Goal: Information Seeking & Learning: Learn about a topic

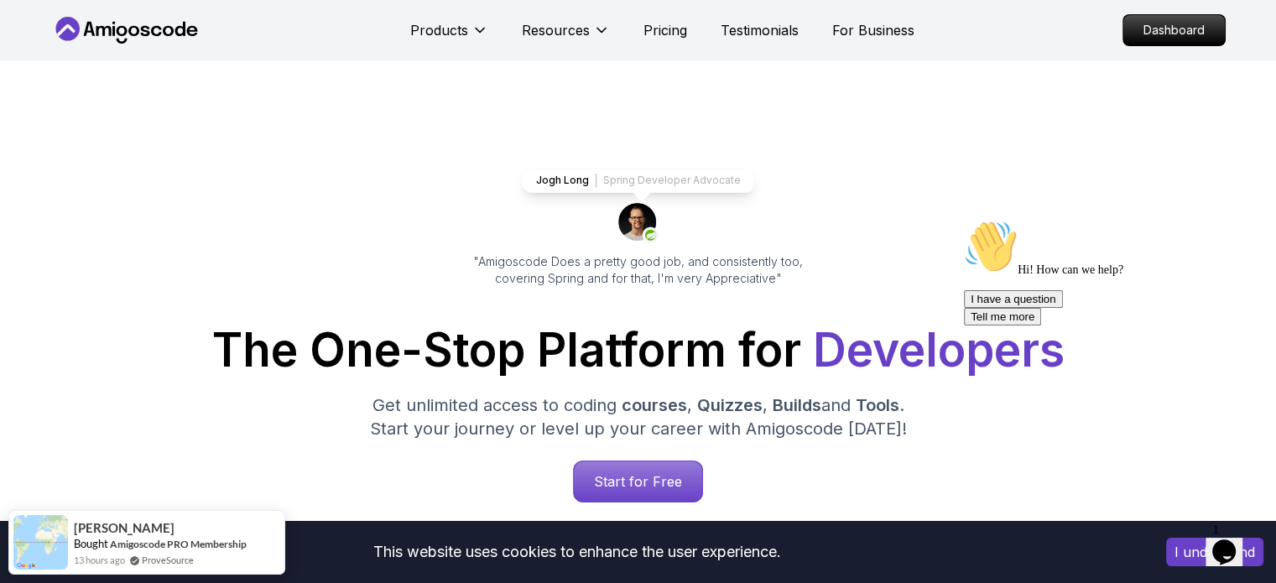
drag, startPoint x: 638, startPoint y: 478, endPoint x: 671, endPoint y: 473, distance: 33.9
click at [639, 477] on p "Start for Free" at bounding box center [638, 481] width 122 height 39
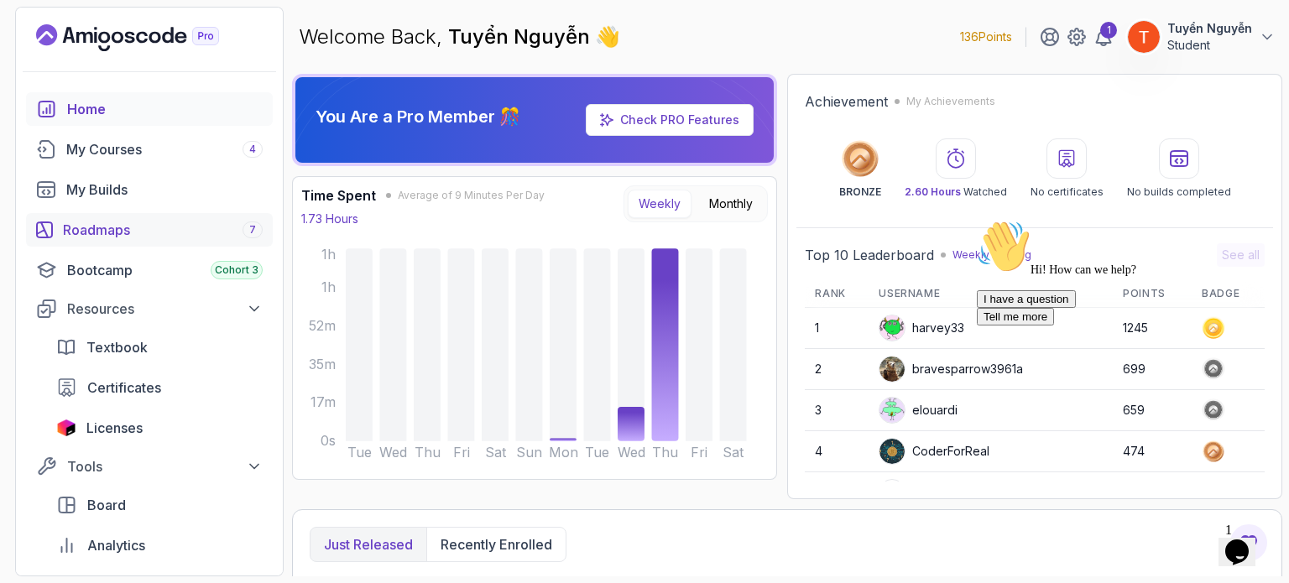
click at [183, 217] on link "Roadmaps 7" at bounding box center [149, 230] width 247 height 34
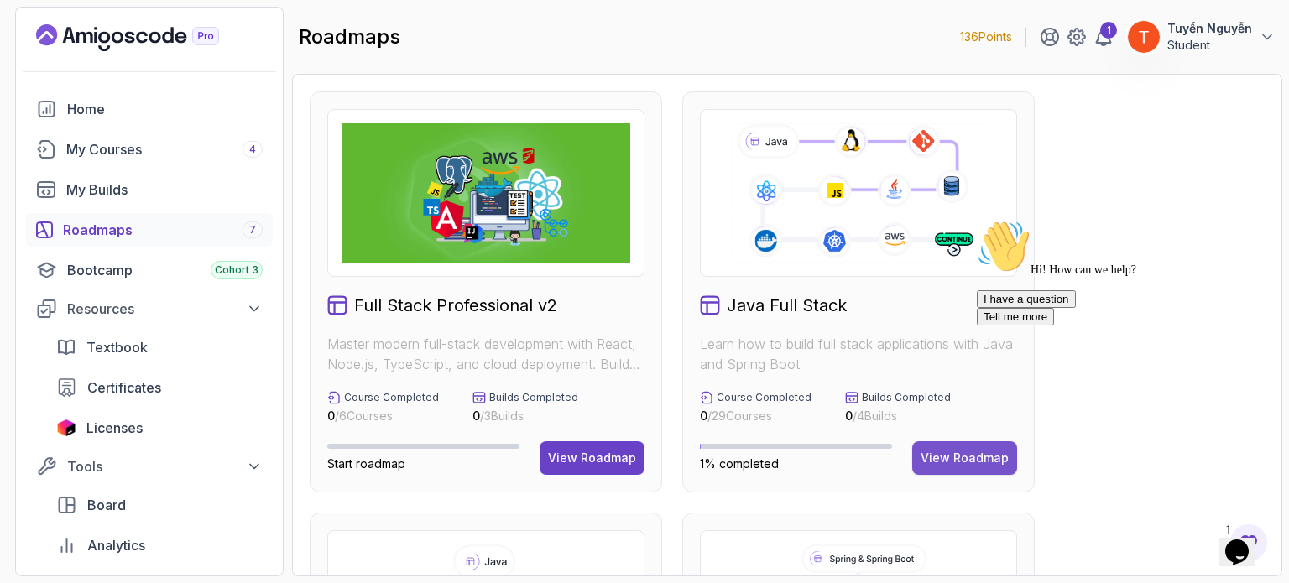
click at [928, 453] on div "View Roadmap" at bounding box center [965, 458] width 88 height 17
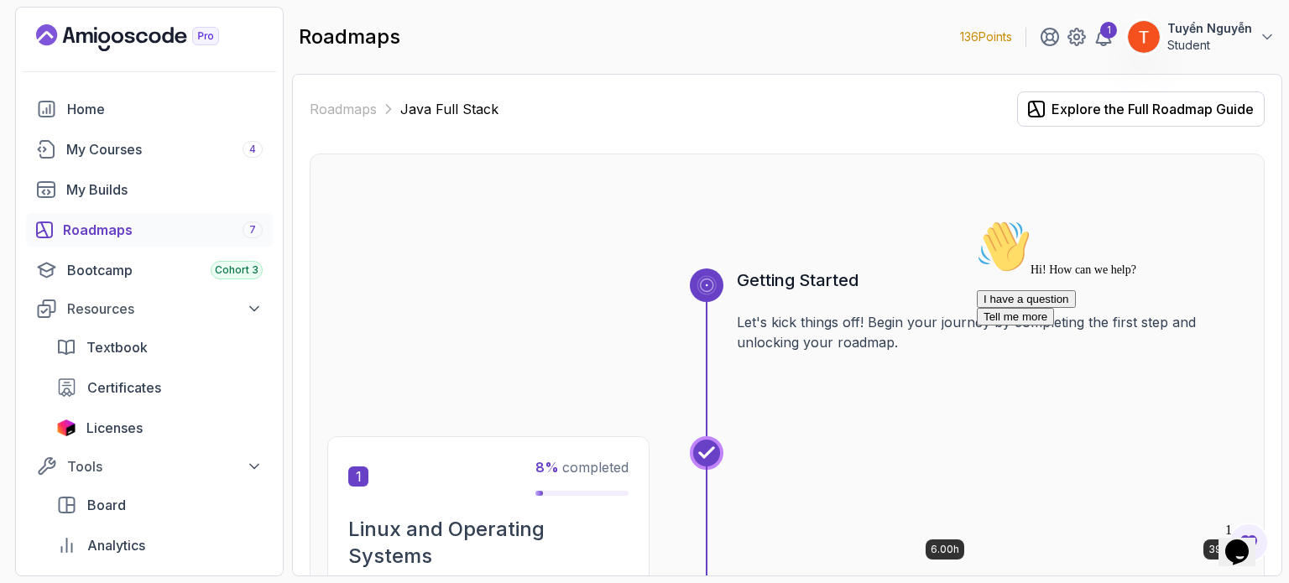
scroll to position [252, 0]
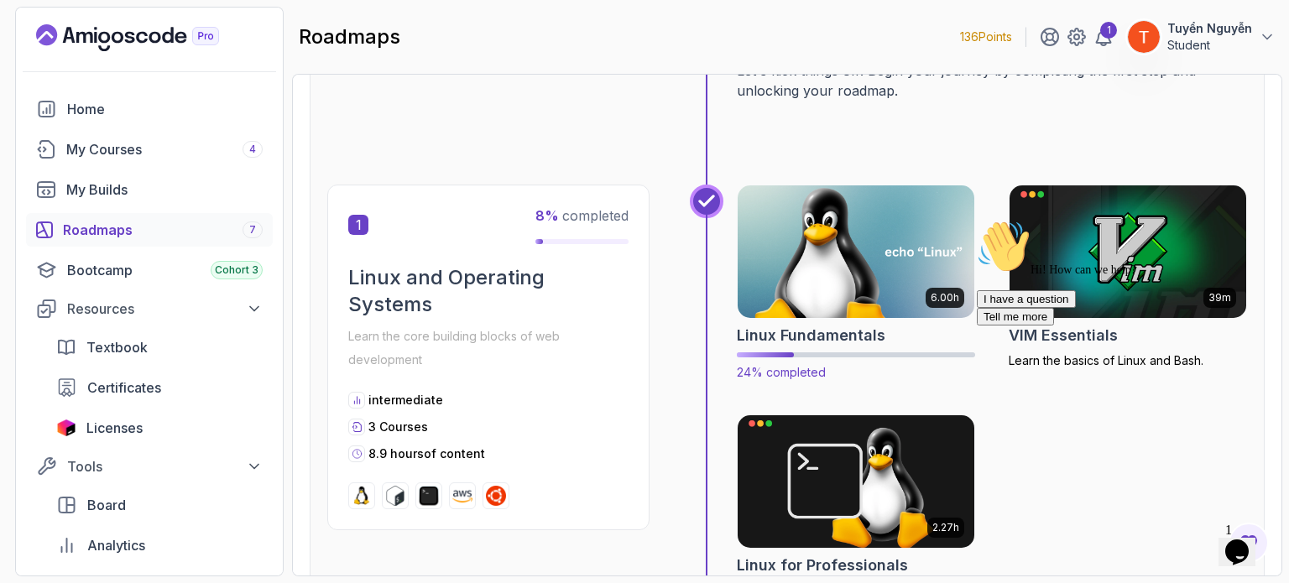
click at [828, 298] on img at bounding box center [856, 251] width 248 height 139
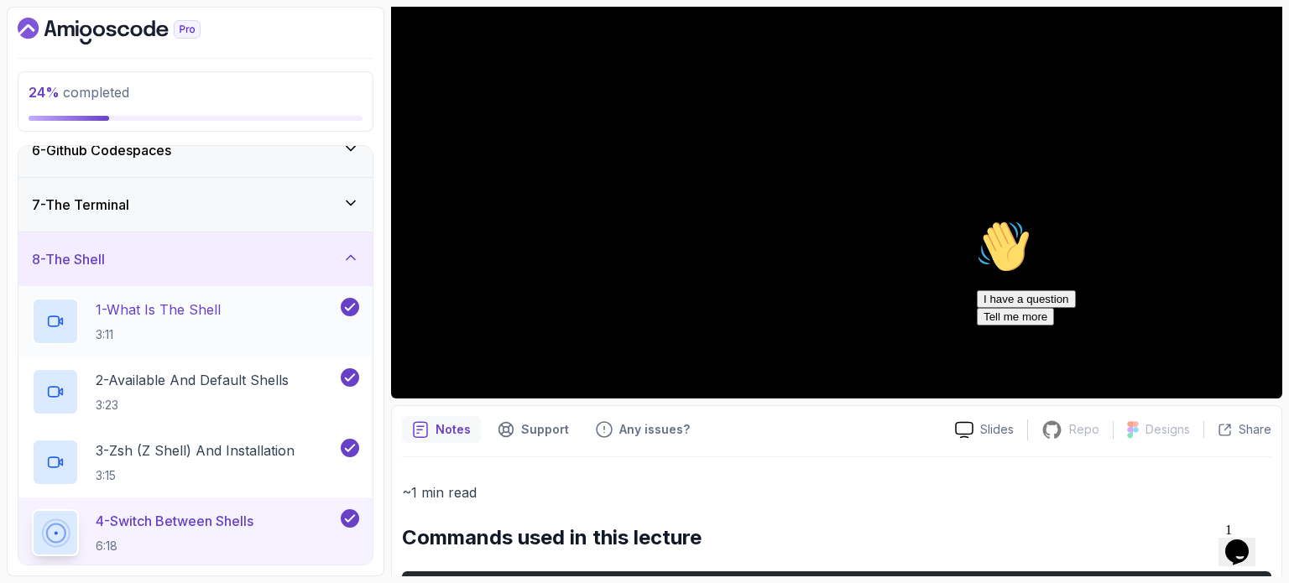
scroll to position [336, 0]
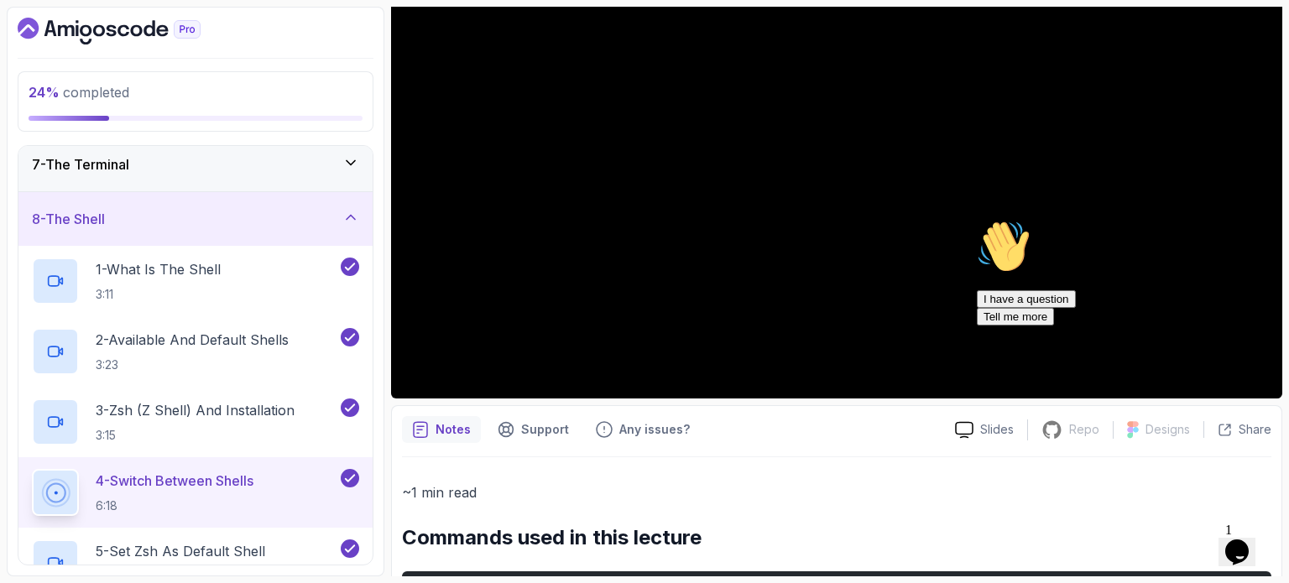
click at [192, 226] on div "8 - The Shell" at bounding box center [195, 219] width 327 height 20
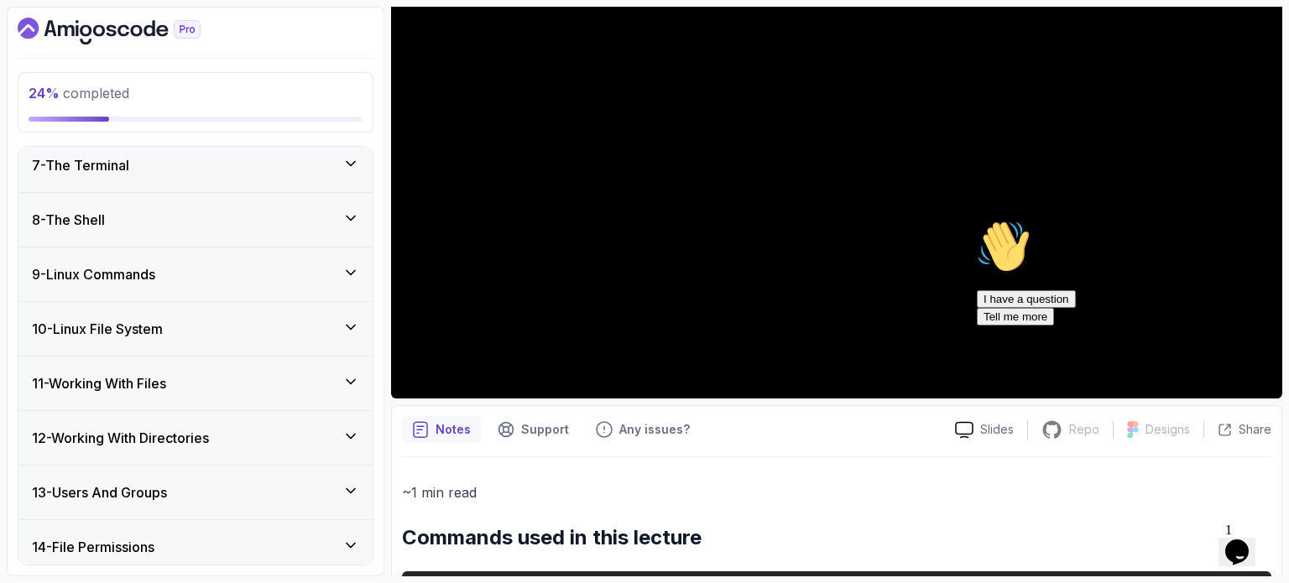
click at [224, 216] on div "8 - The Shell" at bounding box center [195, 220] width 327 height 20
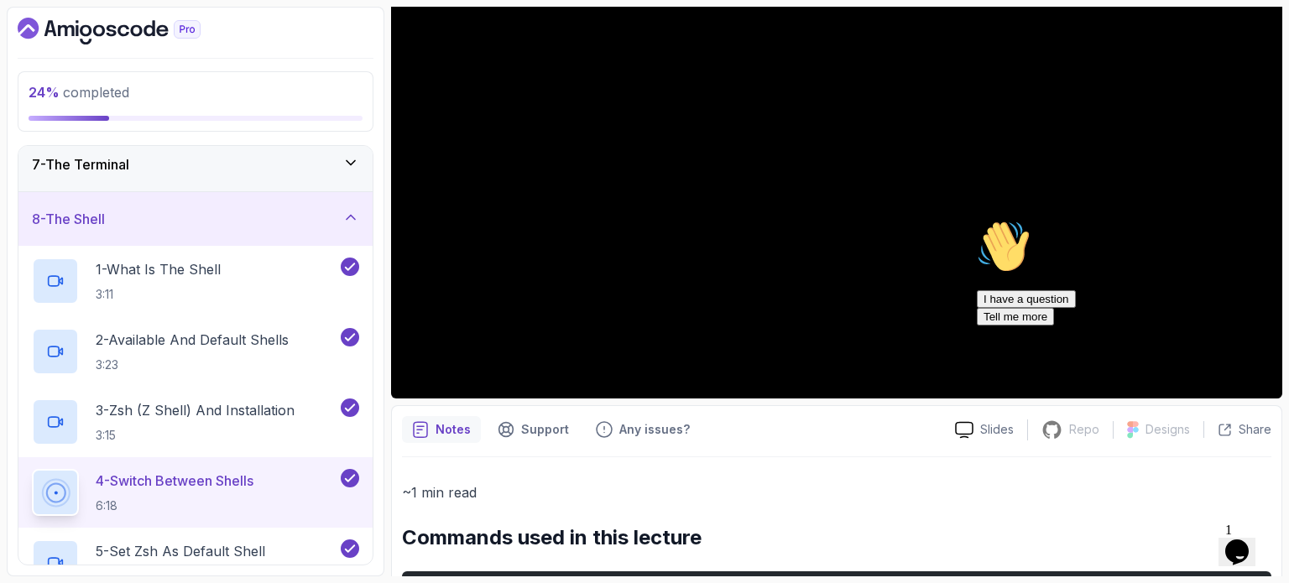
click at [225, 224] on div "8 - The Shell" at bounding box center [195, 219] width 327 height 20
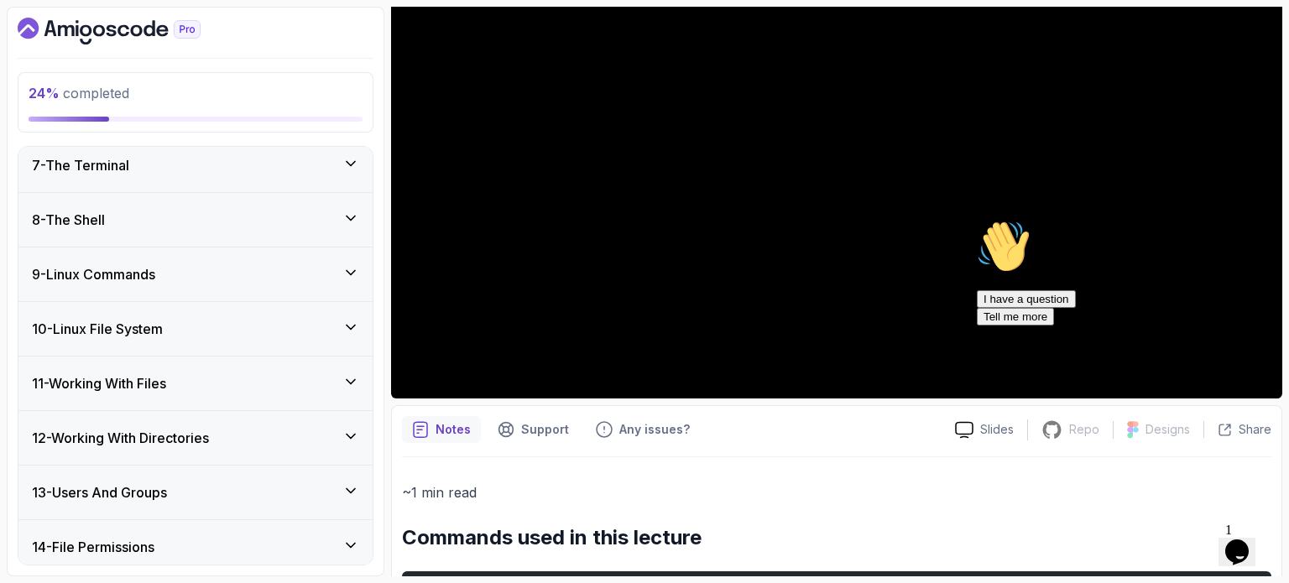
click at [182, 274] on div "9 - Linux Commands" at bounding box center [195, 274] width 327 height 20
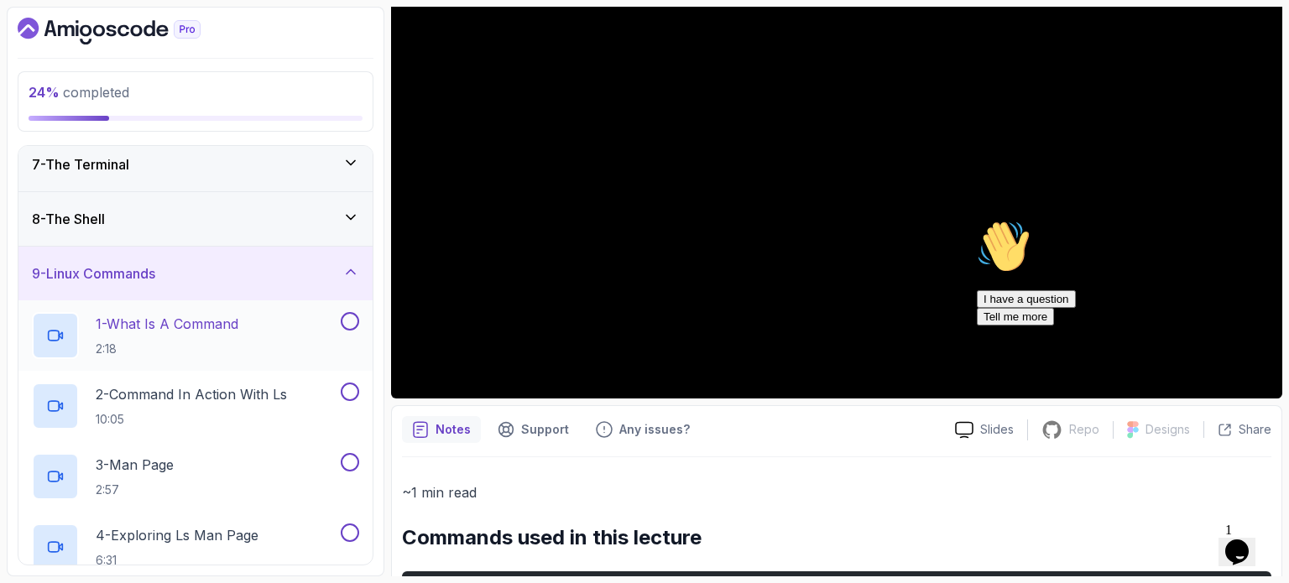
click at [192, 326] on p "1 - What Is A Command" at bounding box center [167, 324] width 143 height 20
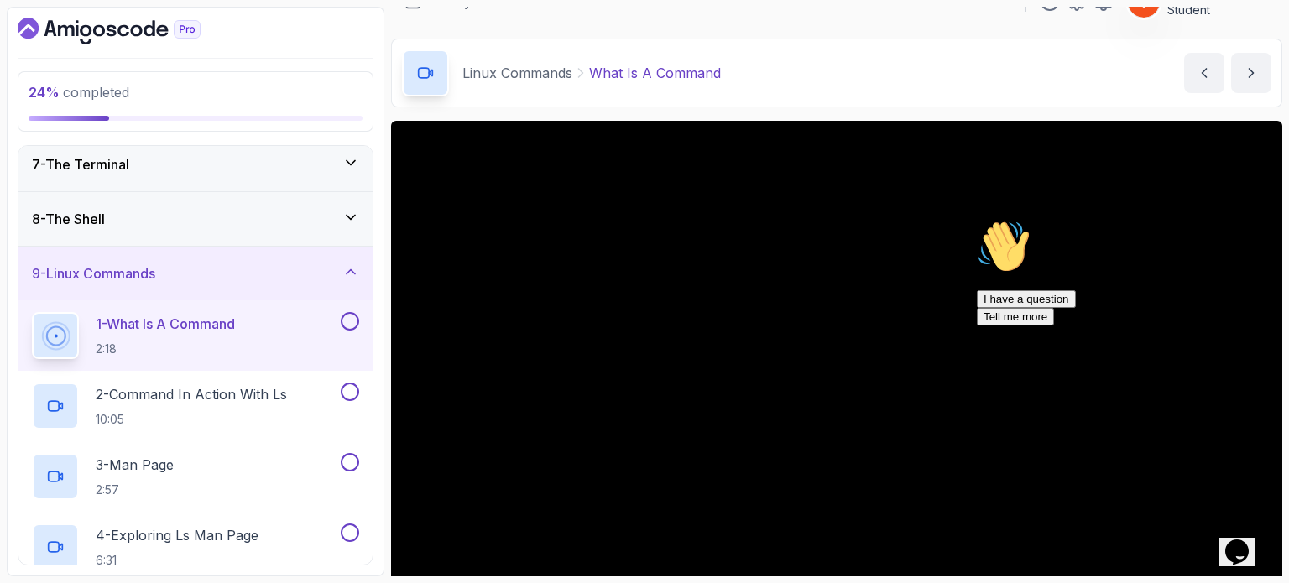
scroll to position [112, 0]
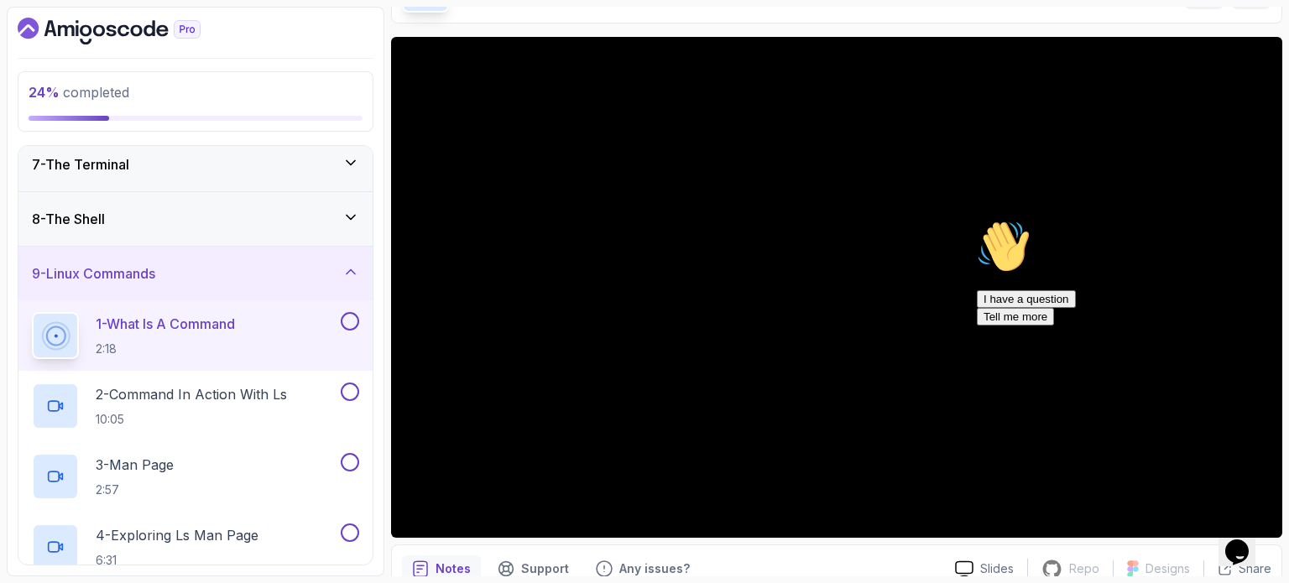
click at [977, 220] on icon "Chat attention grabber" at bounding box center [977, 220] width 0 height 0
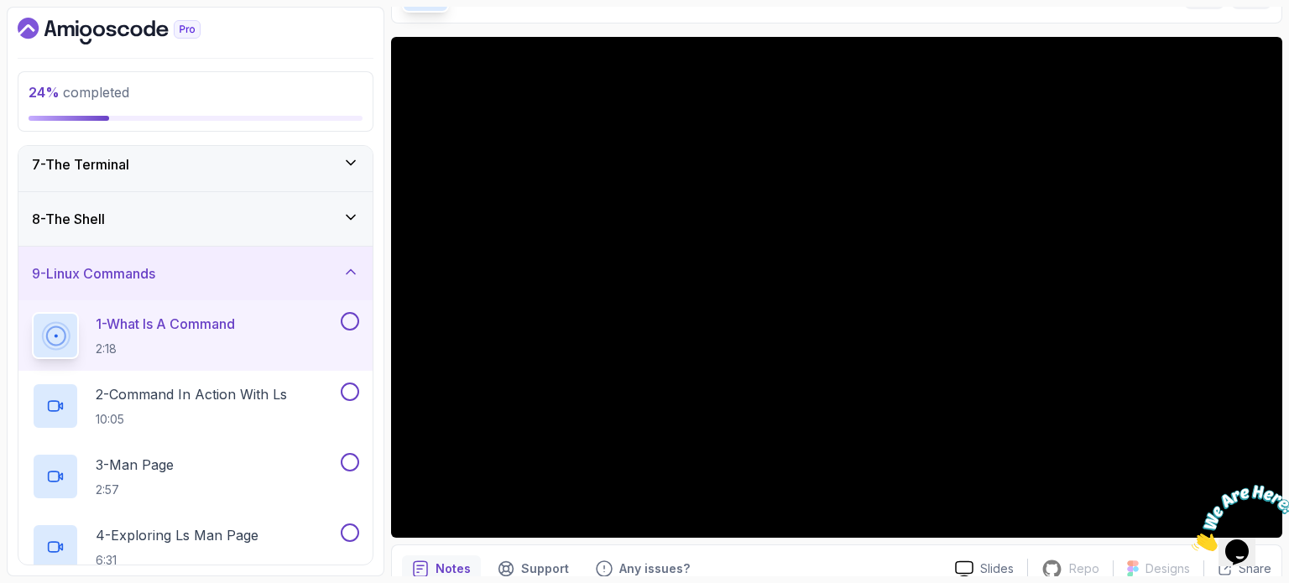
click at [1192, 540] on icon "Close" at bounding box center [1192, 547] width 0 height 14
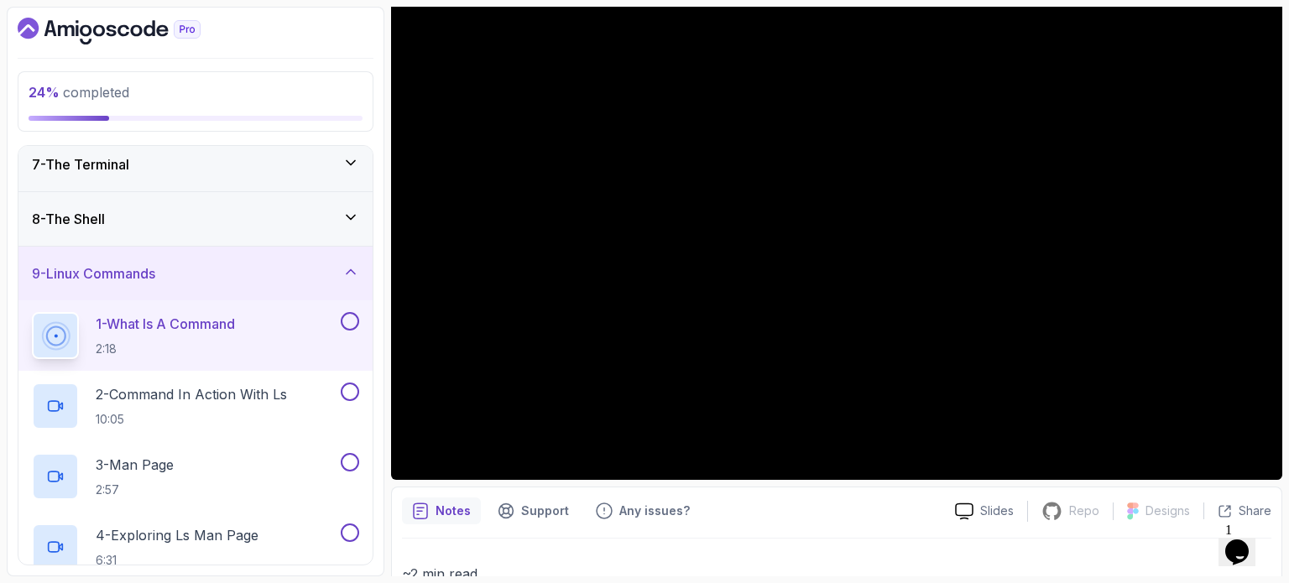
scroll to position [196, 0]
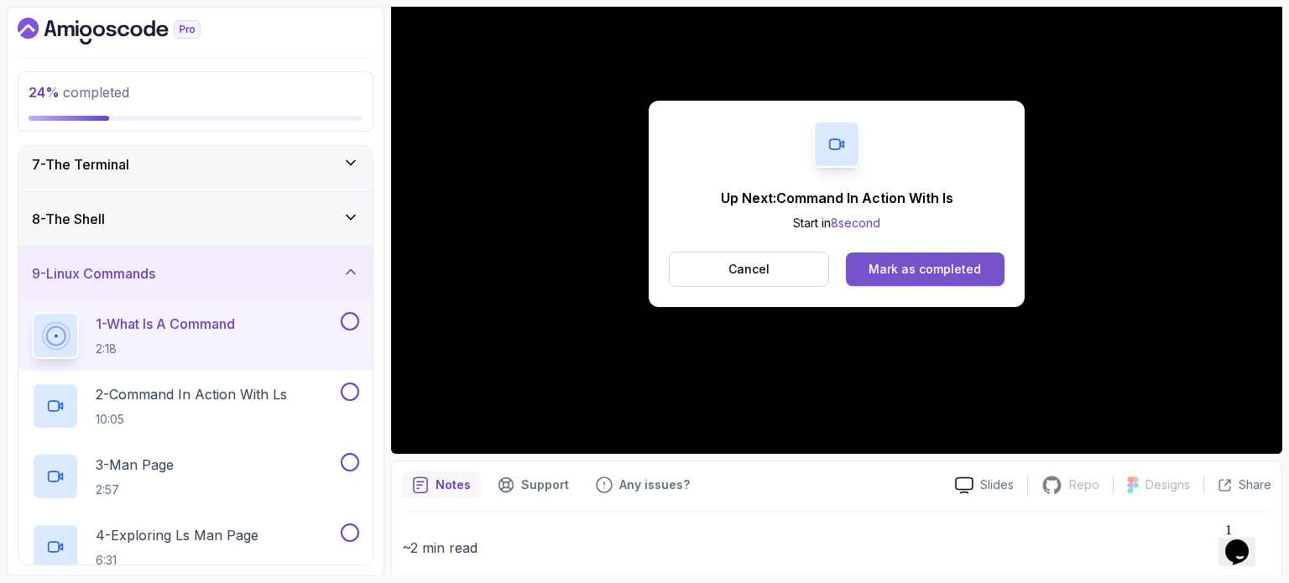
click at [887, 258] on button "Mark as completed" at bounding box center [925, 270] width 159 height 34
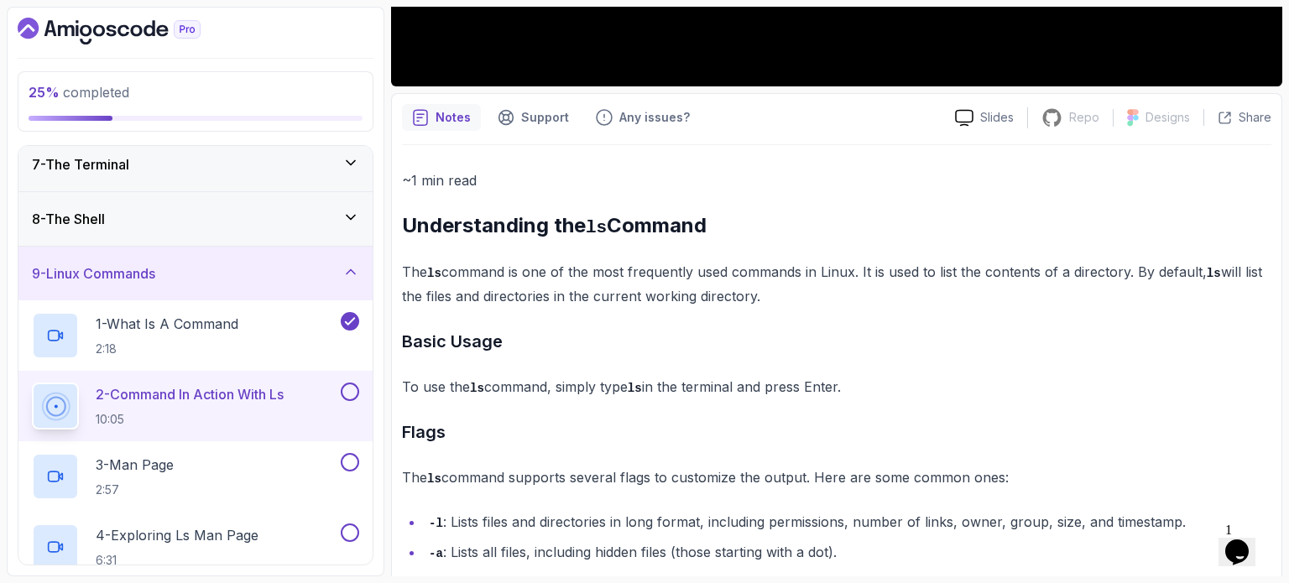
scroll to position [566, 0]
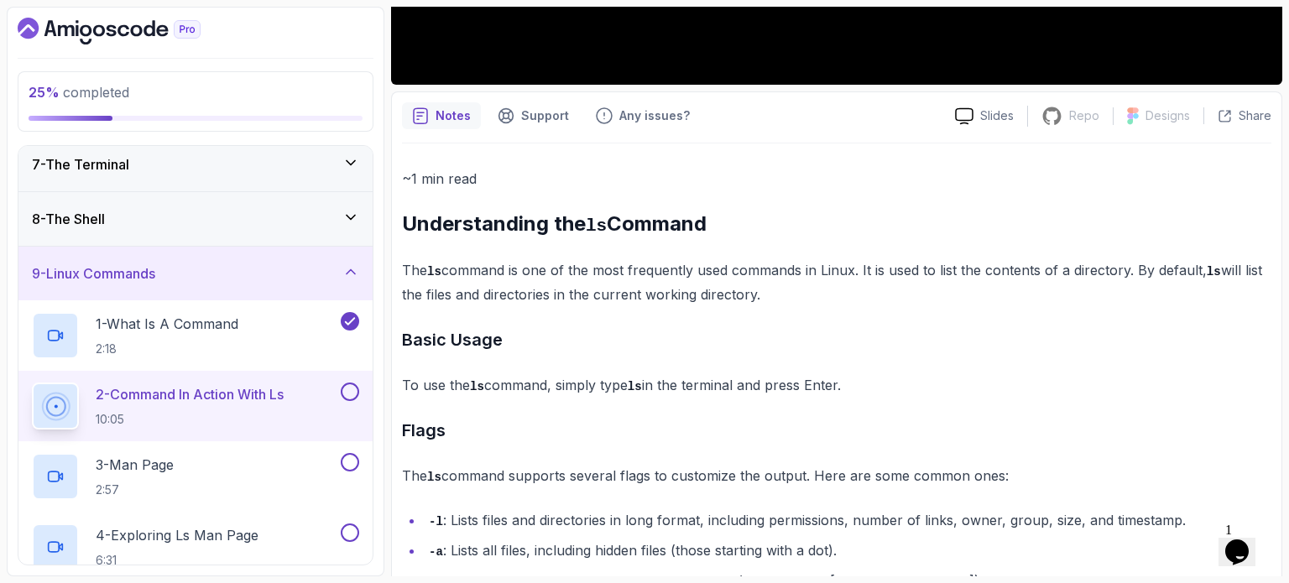
drag, startPoint x: 702, startPoint y: 342, endPoint x: 564, endPoint y: 320, distance: 139.3
click at [564, 320] on div "~1 min read Understanding the ls Command The ls command is one of the most freq…" at bounding box center [836, 395] width 869 height 457
drag, startPoint x: 718, startPoint y: 283, endPoint x: 708, endPoint y: 283, distance: 10.1
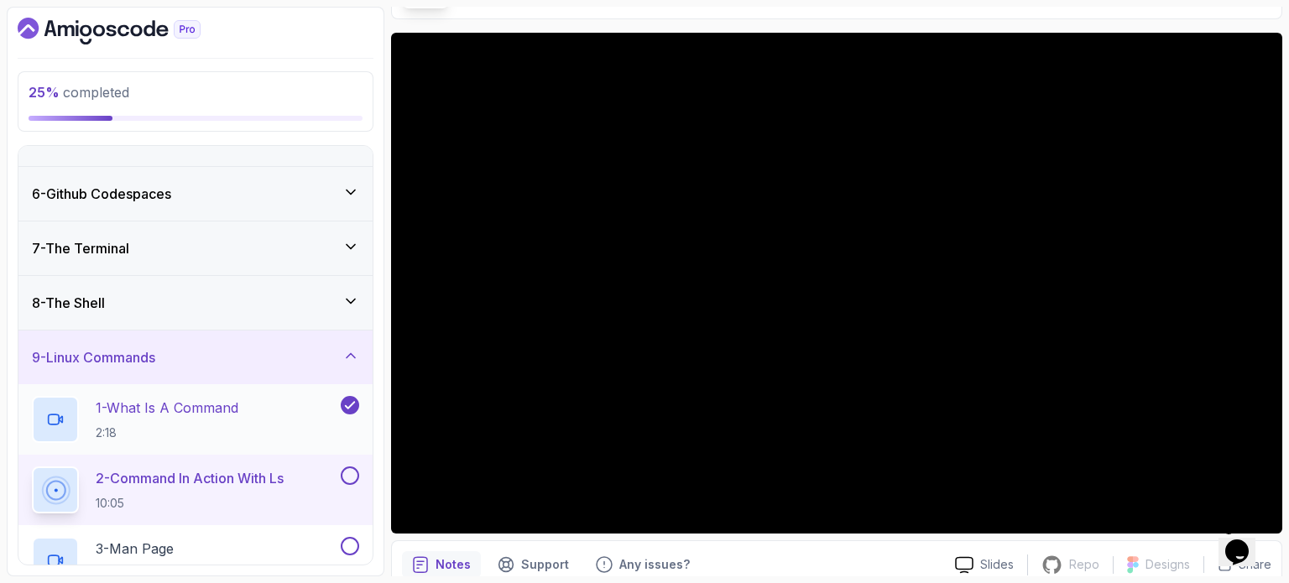
scroll to position [336, 0]
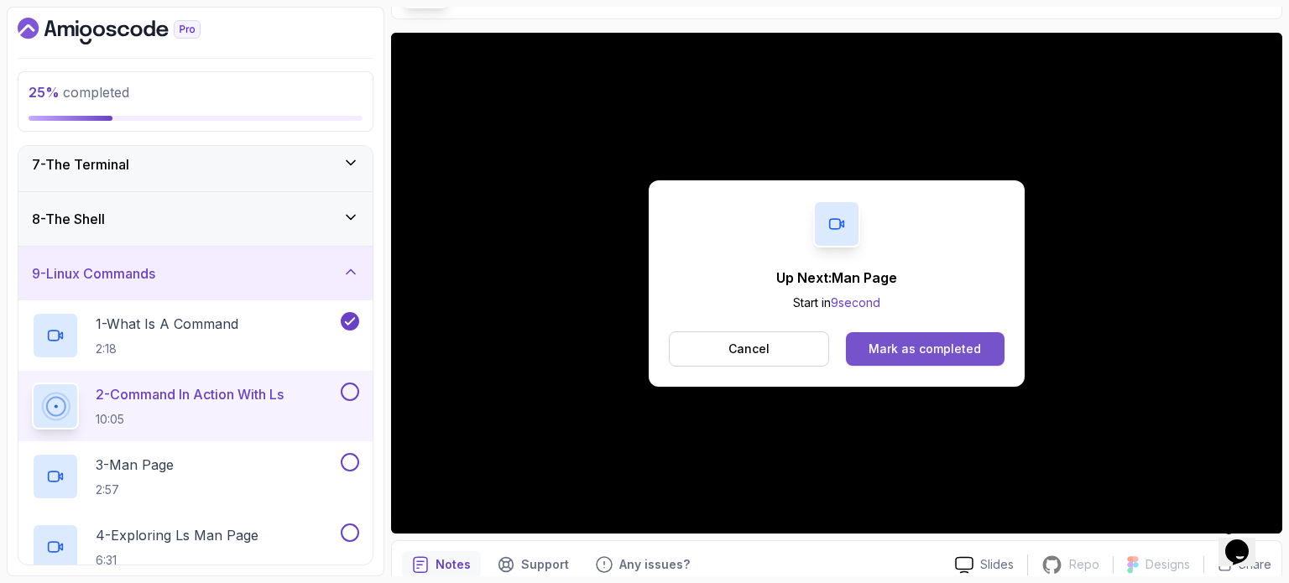
click at [949, 345] on div "Mark as completed" at bounding box center [924, 349] width 112 height 17
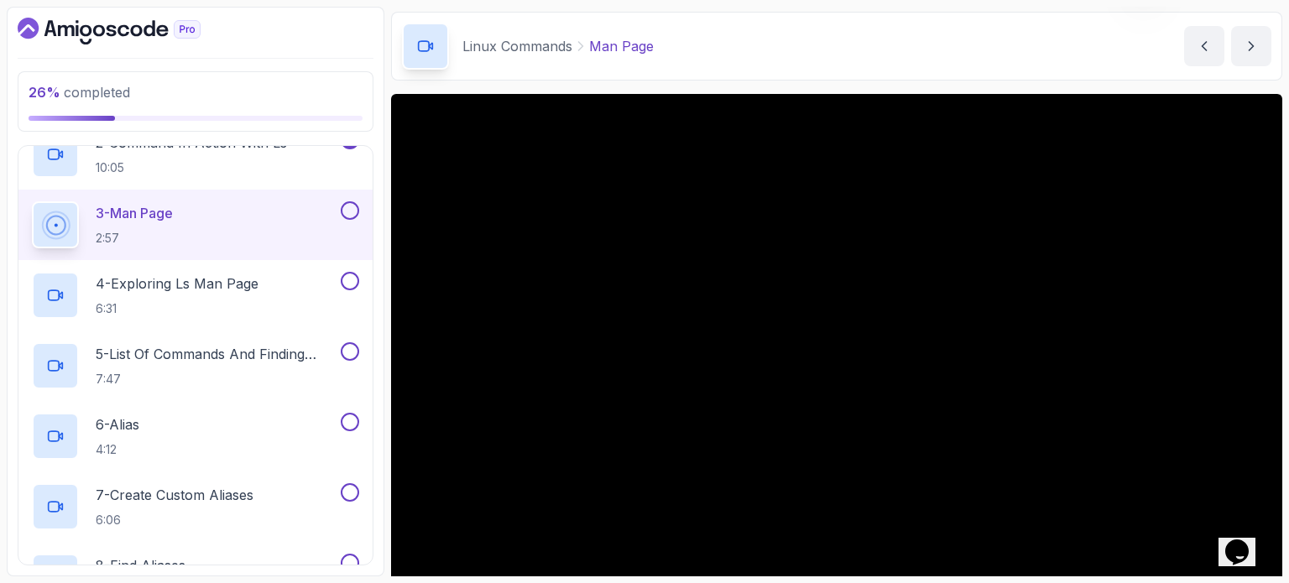
scroll to position [84, 0]
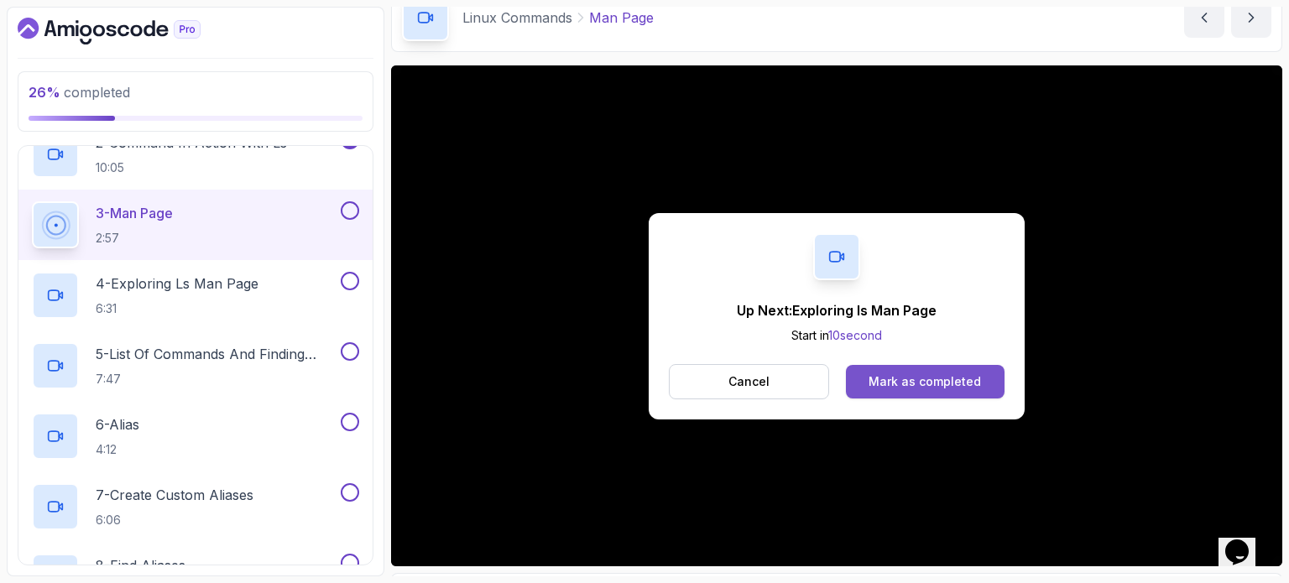
click at [905, 384] on div "Mark as completed" at bounding box center [924, 381] width 112 height 17
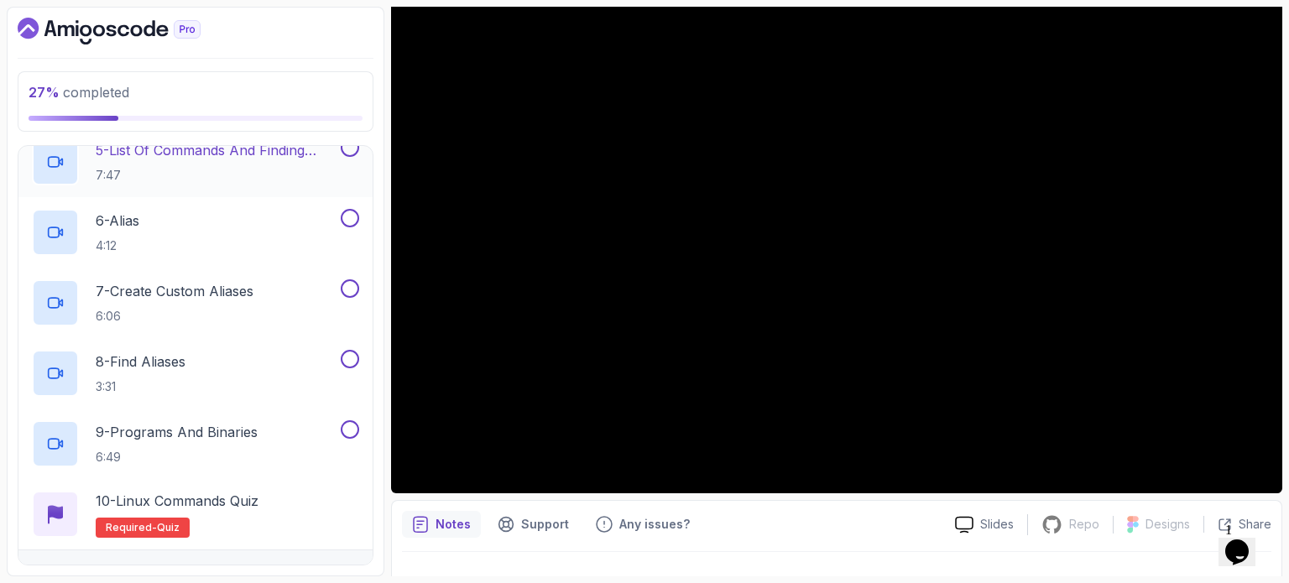
scroll to position [525, 0]
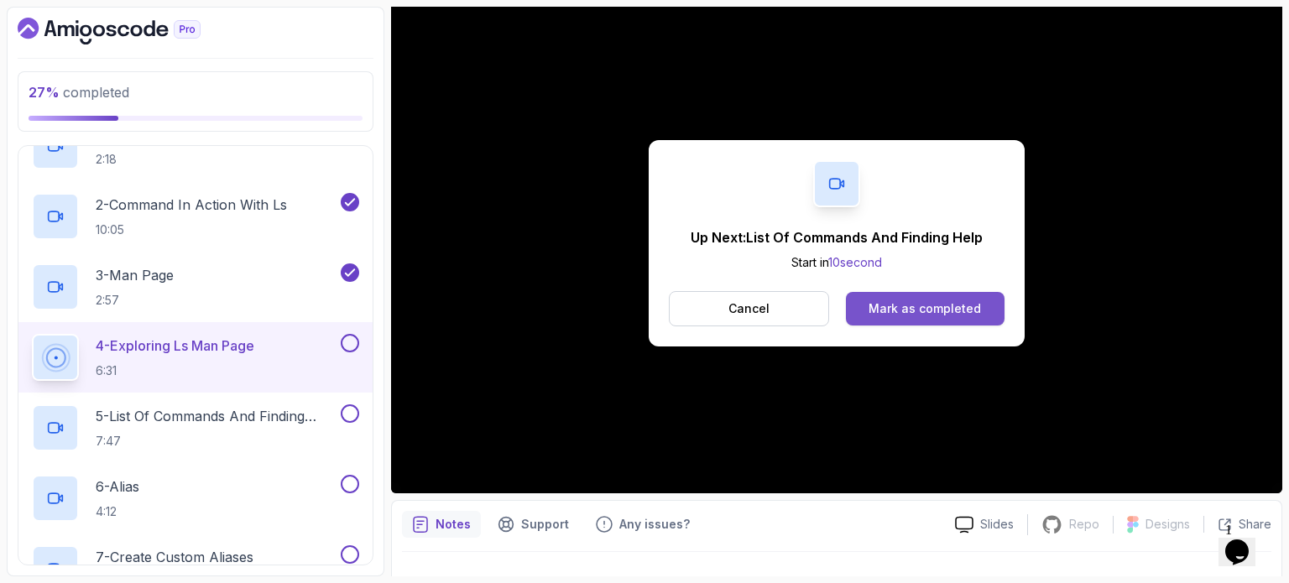
click at [953, 308] on div "Mark as completed" at bounding box center [924, 308] width 112 height 17
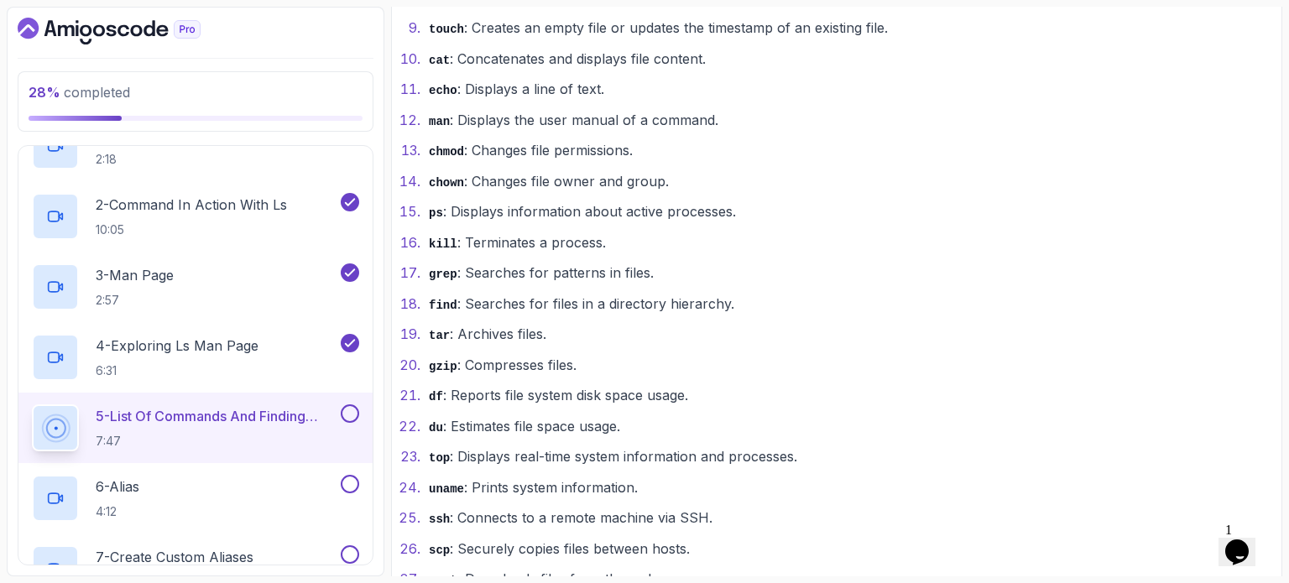
scroll to position [1426, 0]
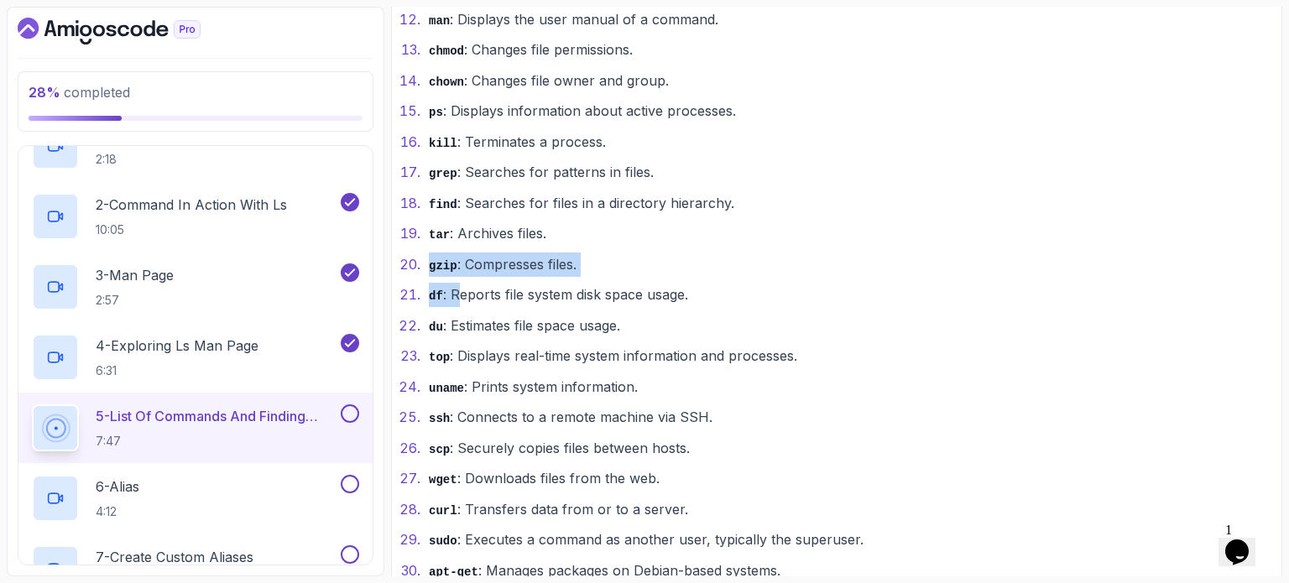
drag, startPoint x: 428, startPoint y: 253, endPoint x: 461, endPoint y: 276, distance: 39.8
click at [461, 276] on ol "ls : Lists directory contents. cd : Changes the current directory. pwd : [SECUR…" at bounding box center [836, 126] width 869 height 912
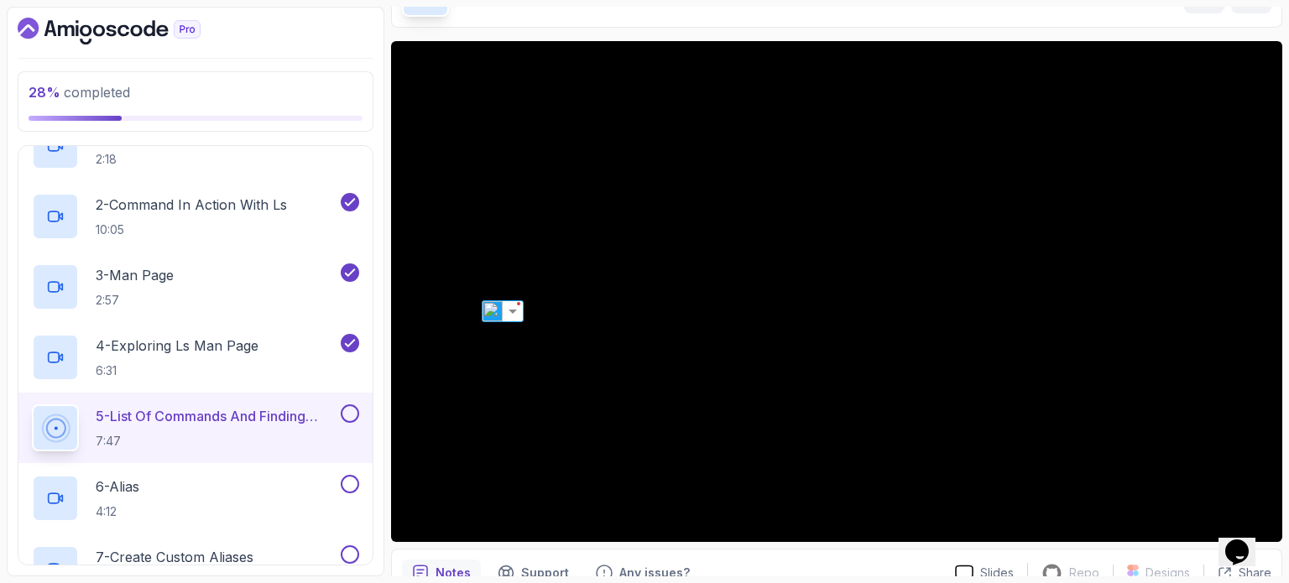
scroll to position [168, 0]
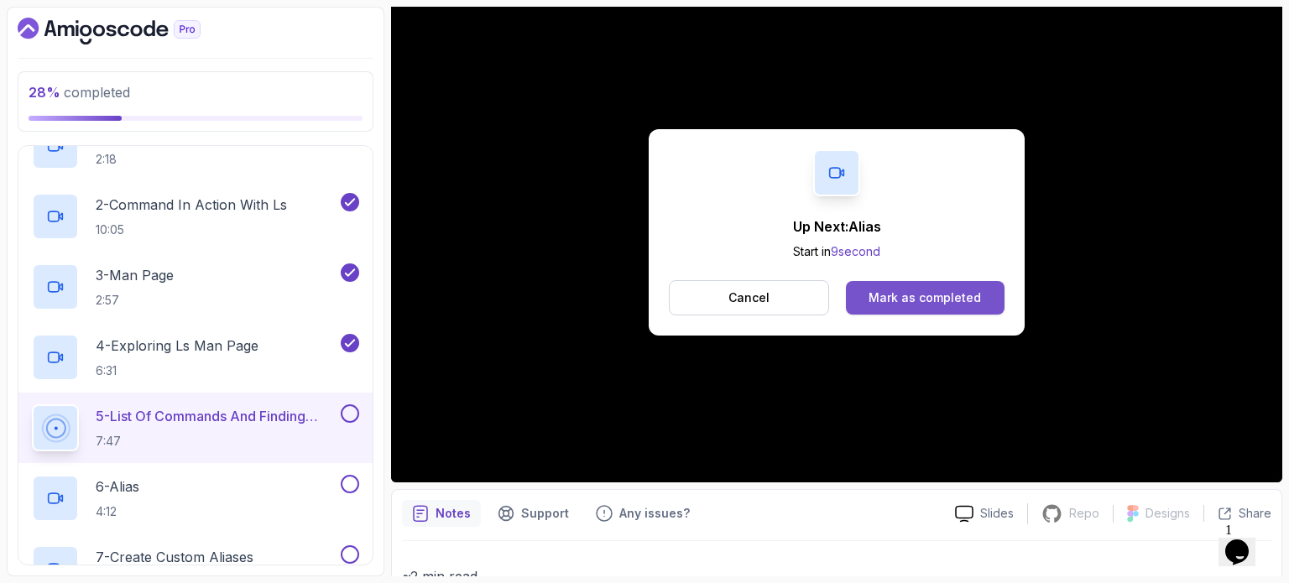
click at [939, 288] on button "Mark as completed" at bounding box center [925, 298] width 159 height 34
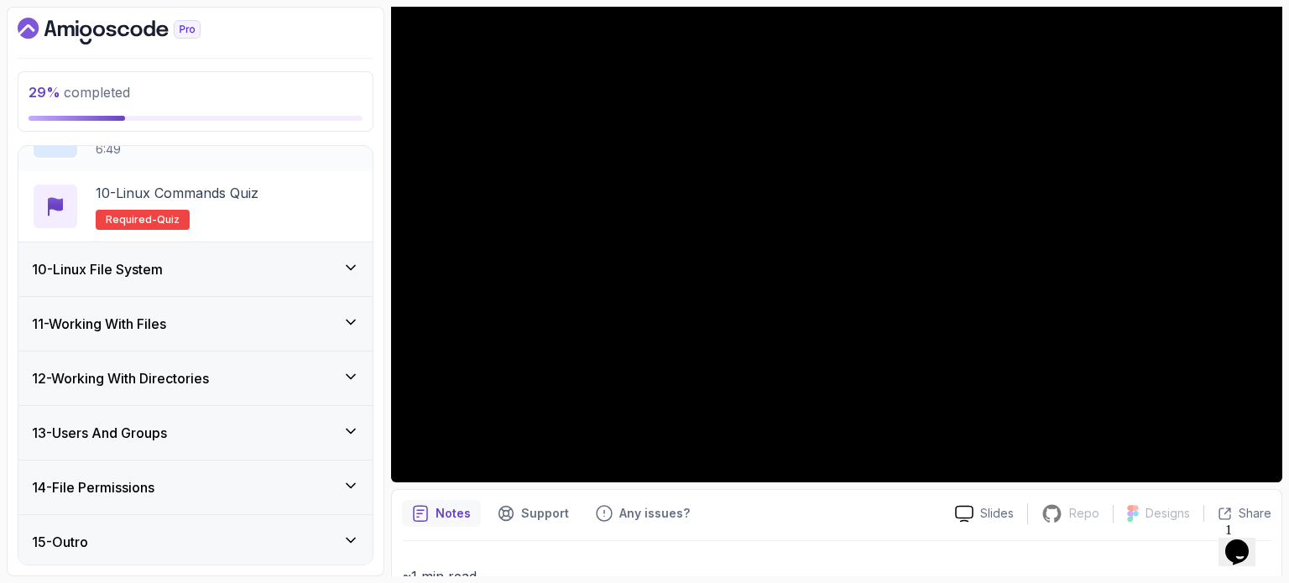
scroll to position [1100, 0]
click at [179, 279] on div "10 - Linux File System" at bounding box center [195, 269] width 354 height 54
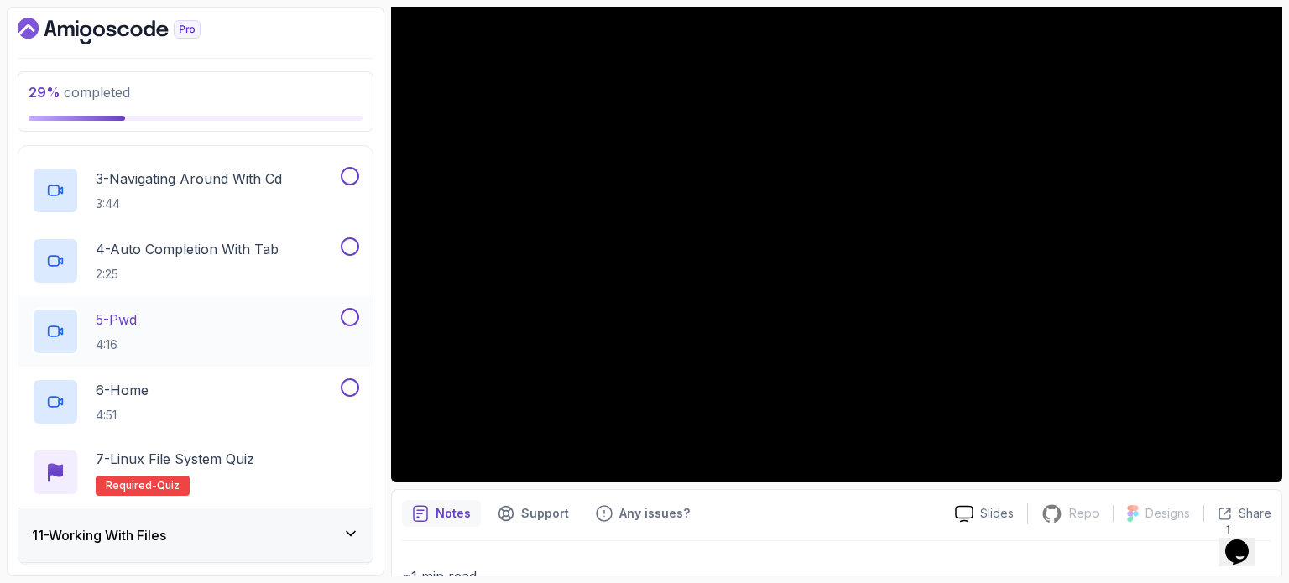
scroll to position [731, 0]
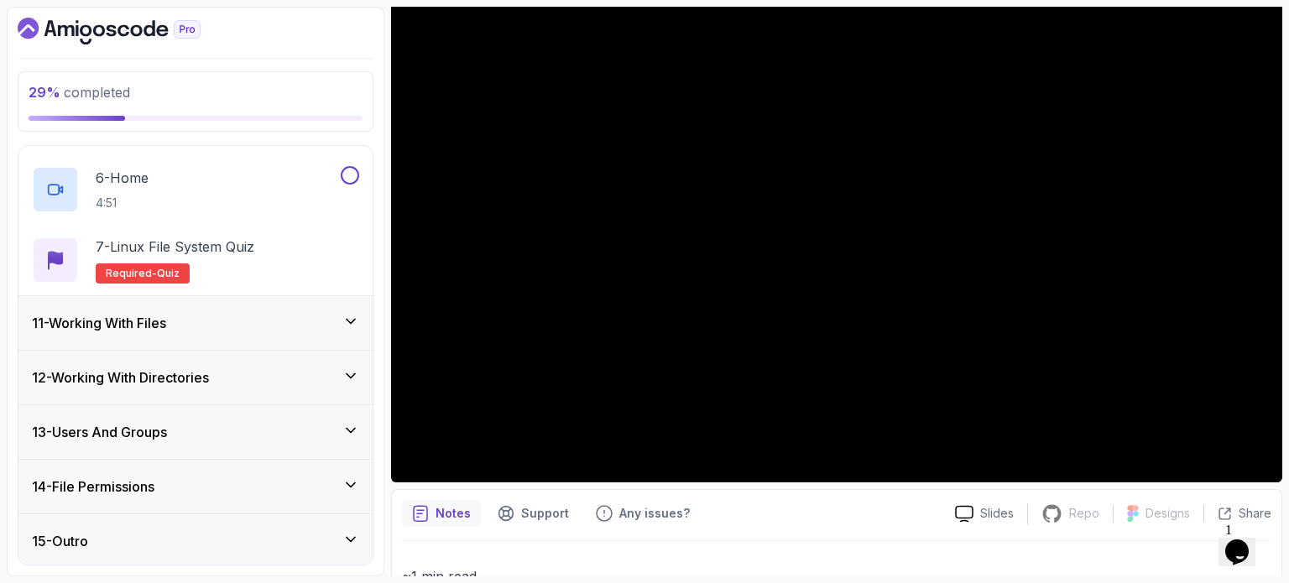
click at [187, 321] on div "11 - Working With Files" at bounding box center [195, 323] width 327 height 20
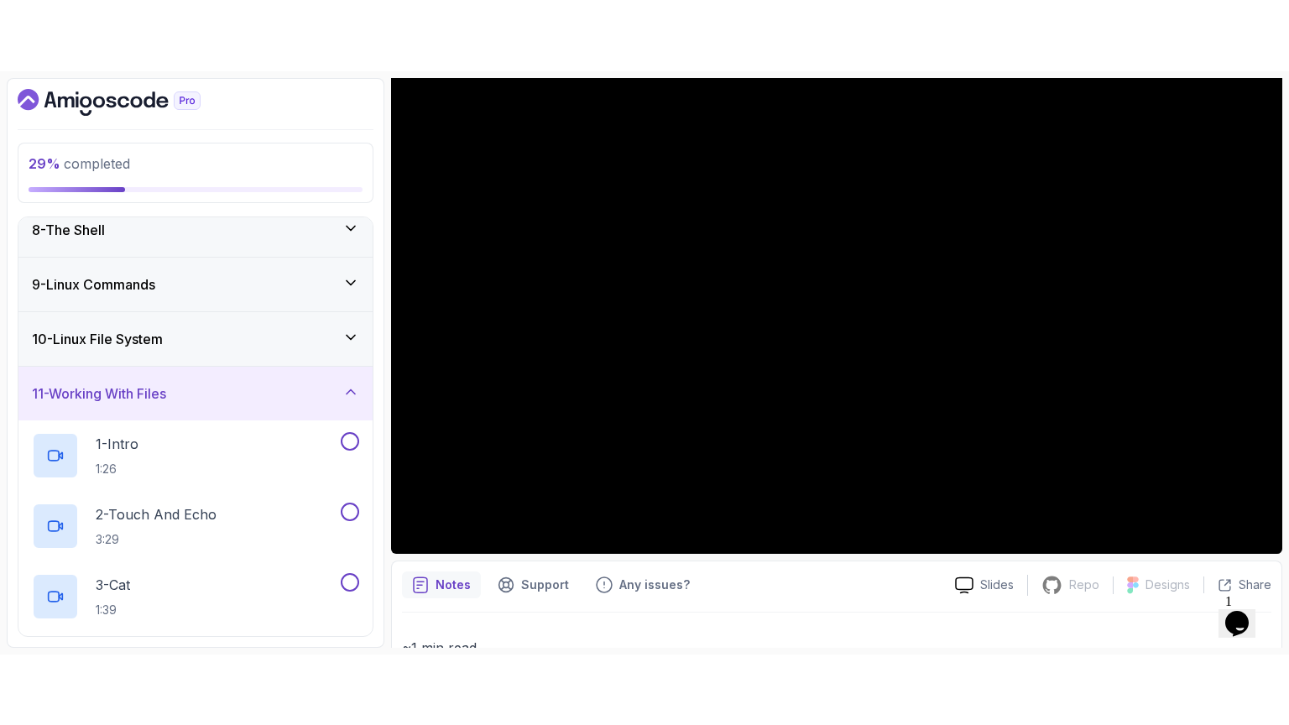
scroll to position [395, 0]
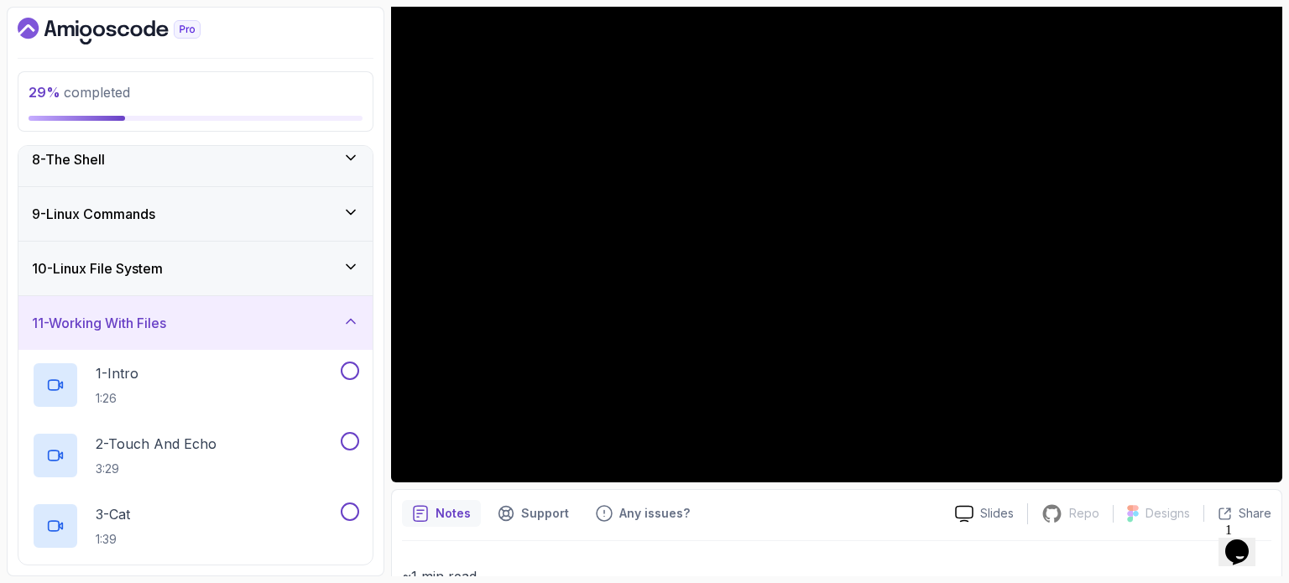
click at [215, 322] on div "11 - Working With Files" at bounding box center [195, 323] width 327 height 20
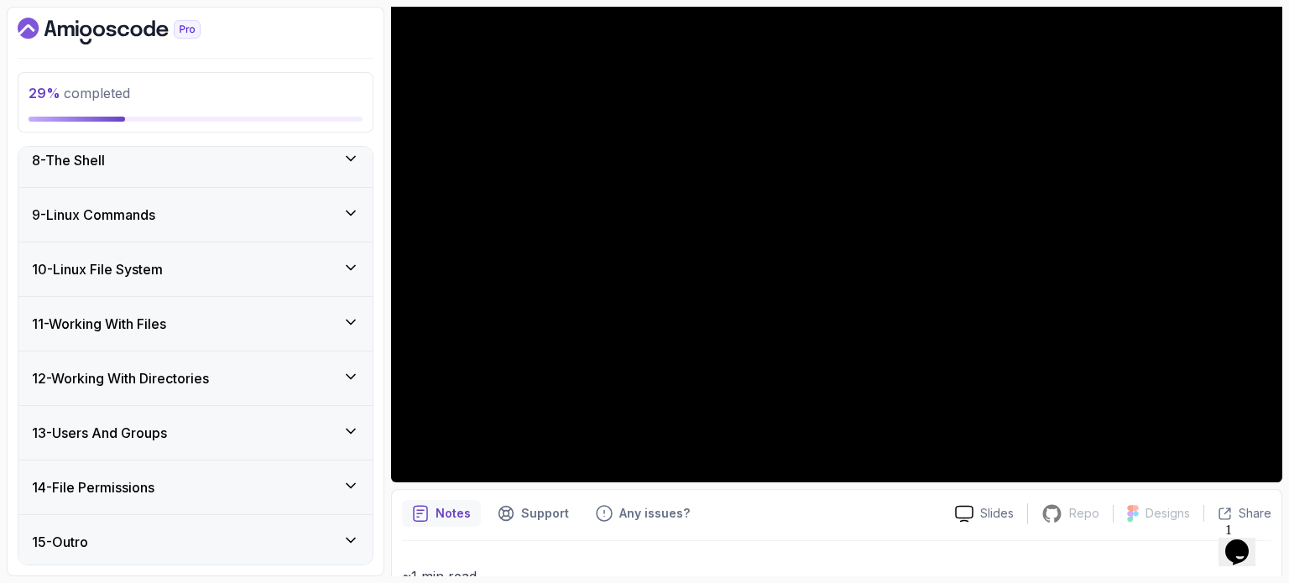
click at [185, 369] on h3 "12 - Working With Directories" at bounding box center [120, 378] width 177 height 20
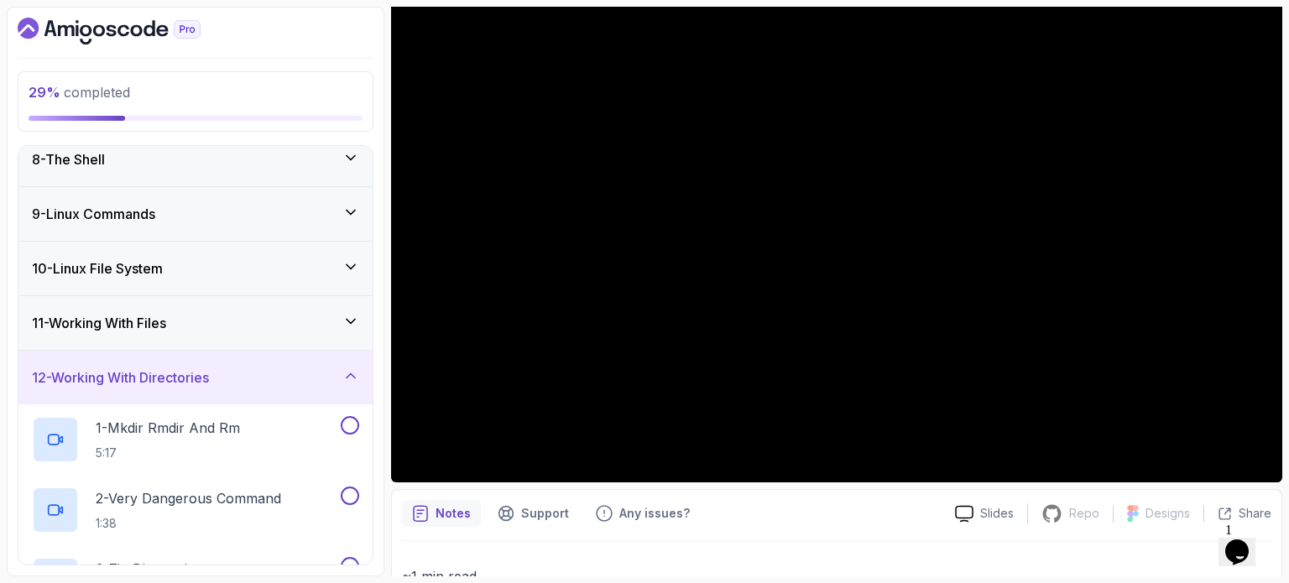
click at [185, 369] on h3 "12 - Working With Directories" at bounding box center [120, 378] width 177 height 20
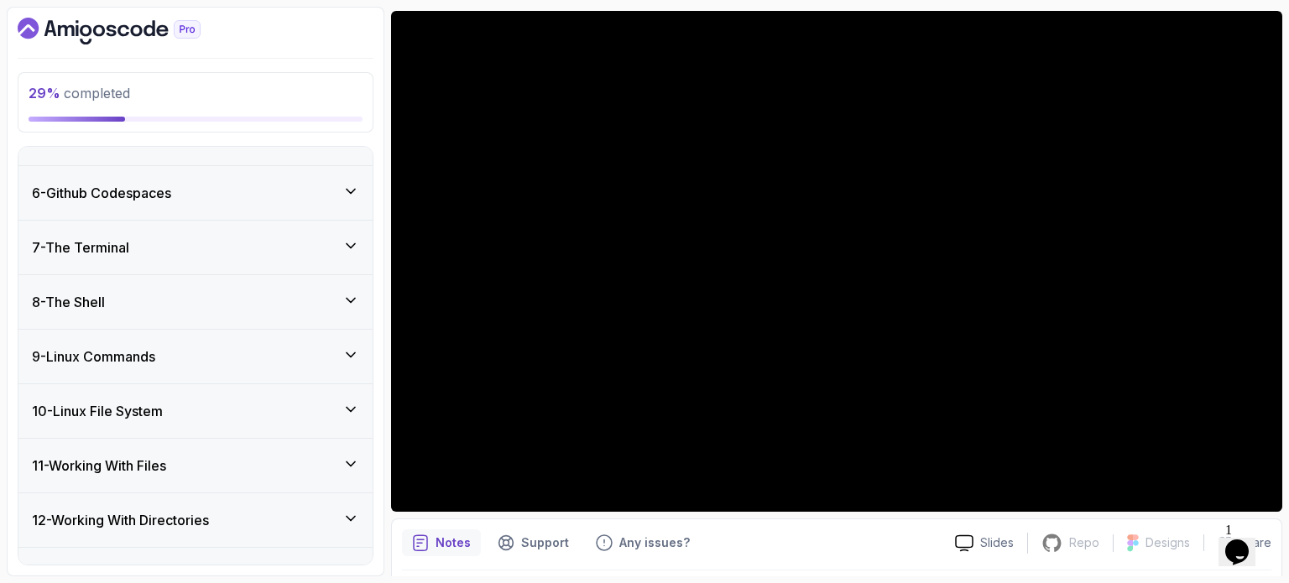
scroll to position [168, 0]
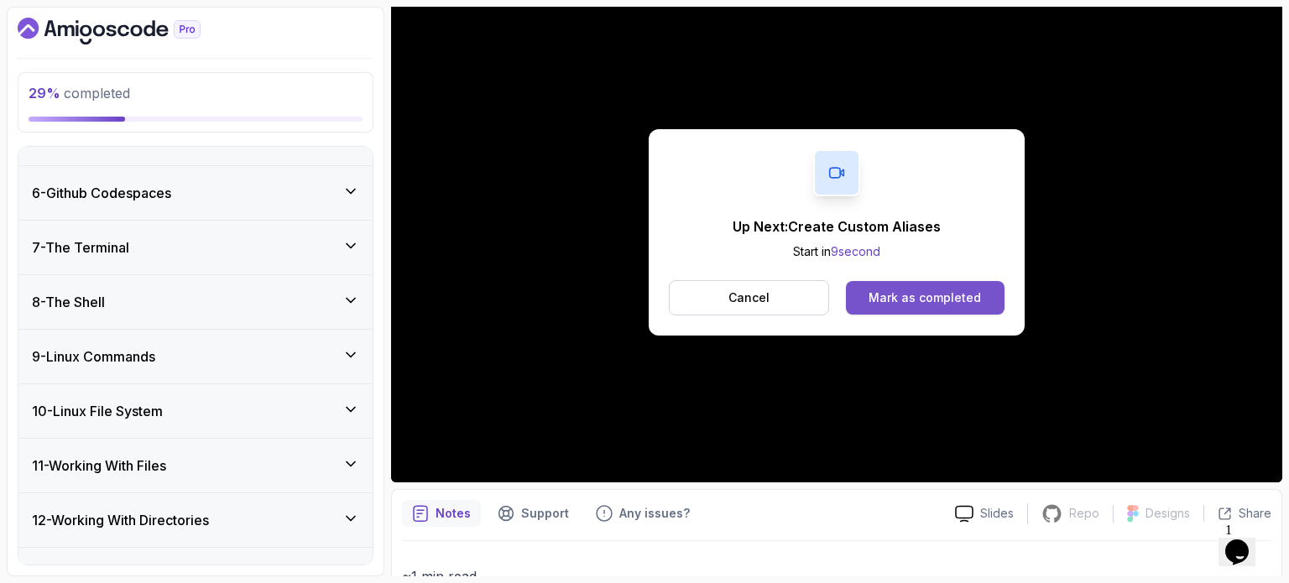
click at [889, 301] on div "Mark as completed" at bounding box center [924, 297] width 112 height 17
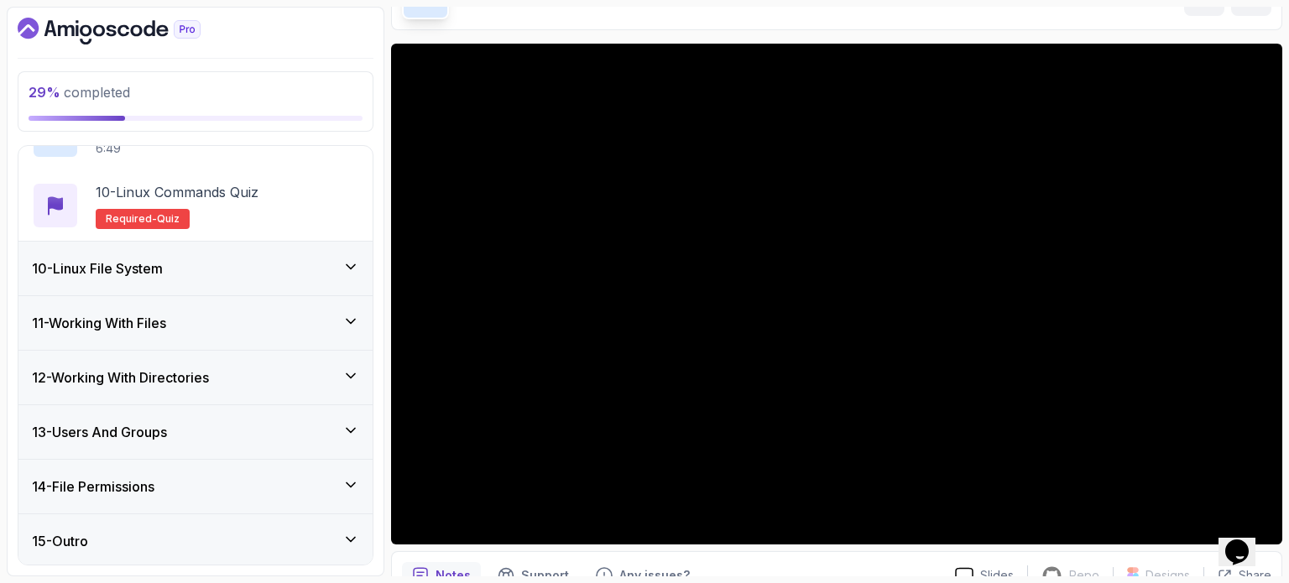
scroll to position [932, 0]
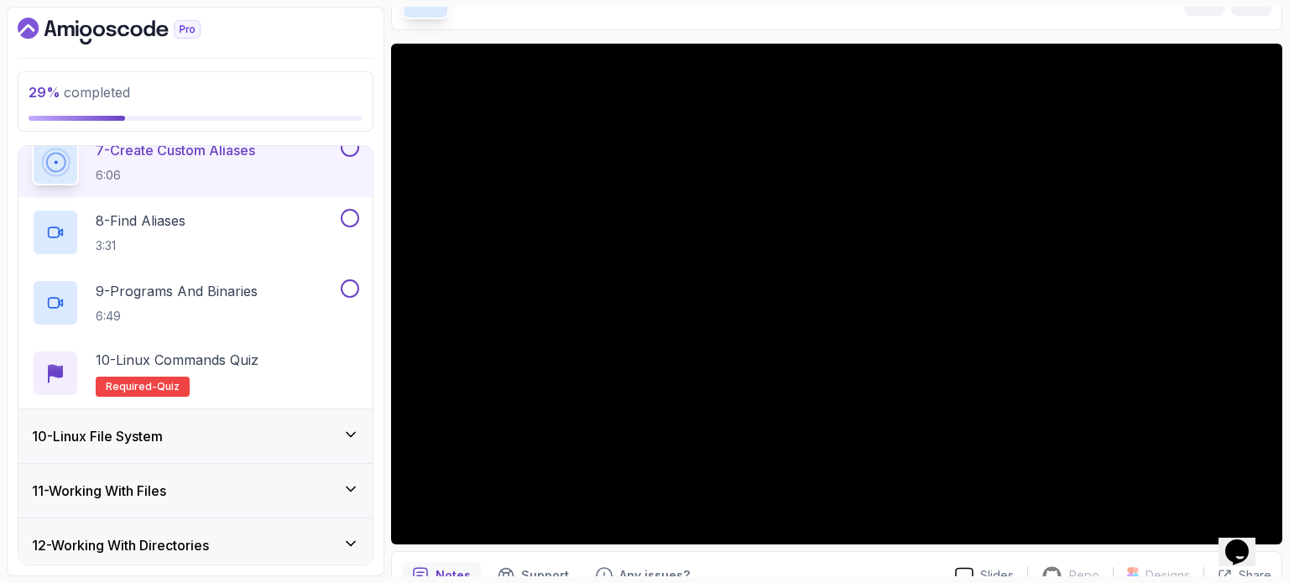
click at [175, 446] on div "10 - Linux File System" at bounding box center [195, 436] width 354 height 54
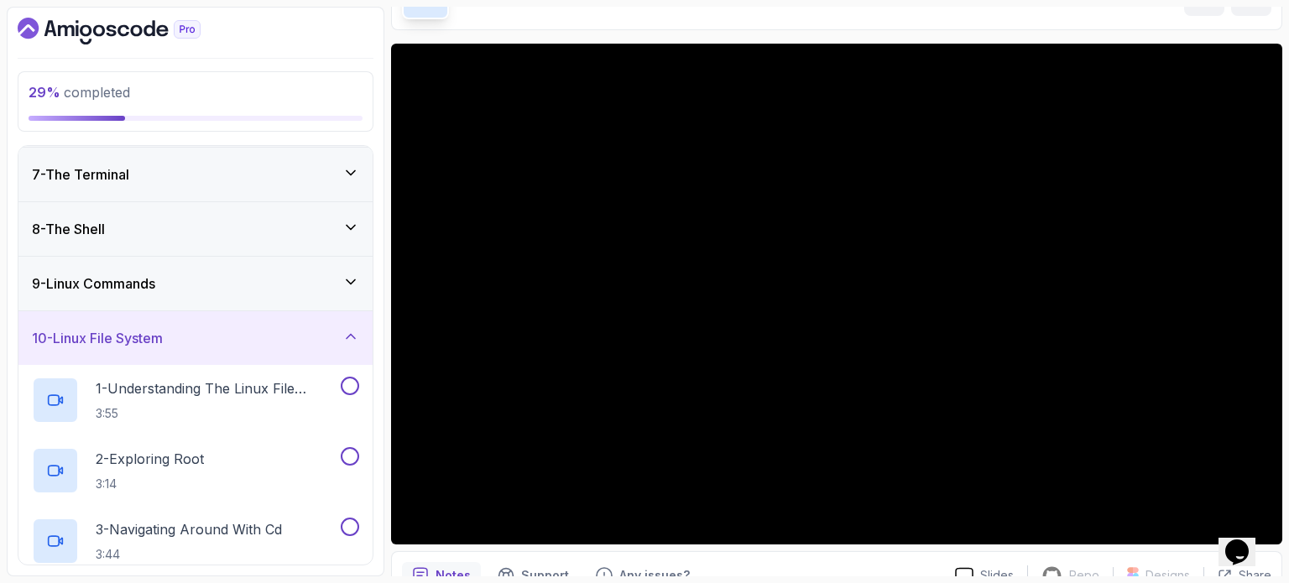
scroll to position [301, 0]
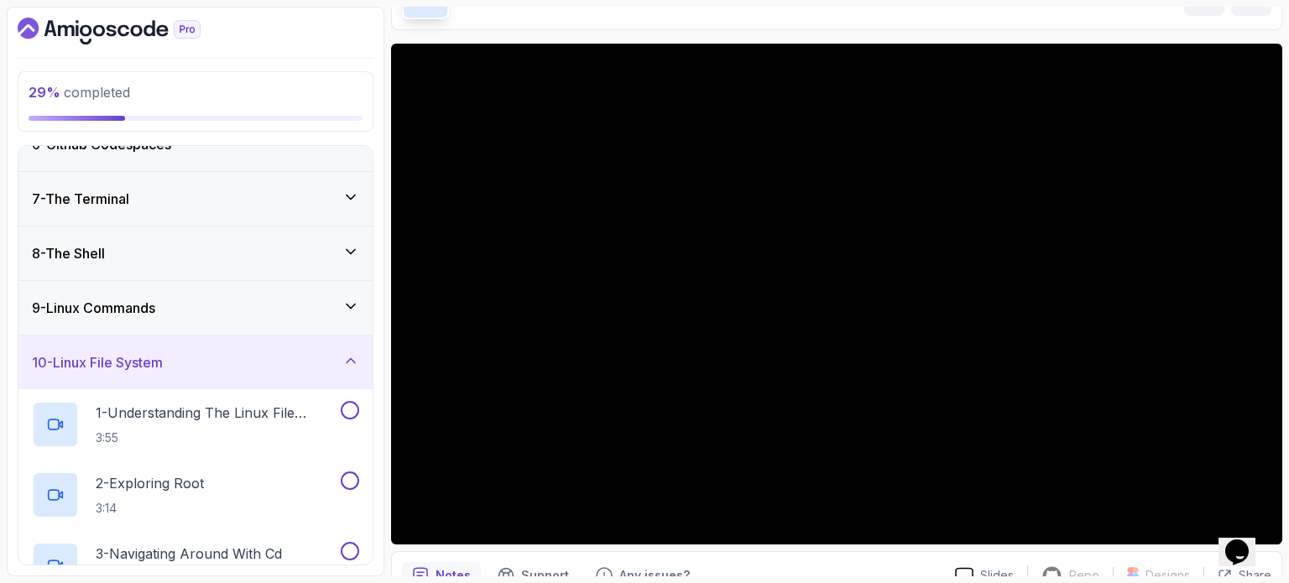
click at [201, 357] on div "10 - Linux File System" at bounding box center [195, 362] width 327 height 20
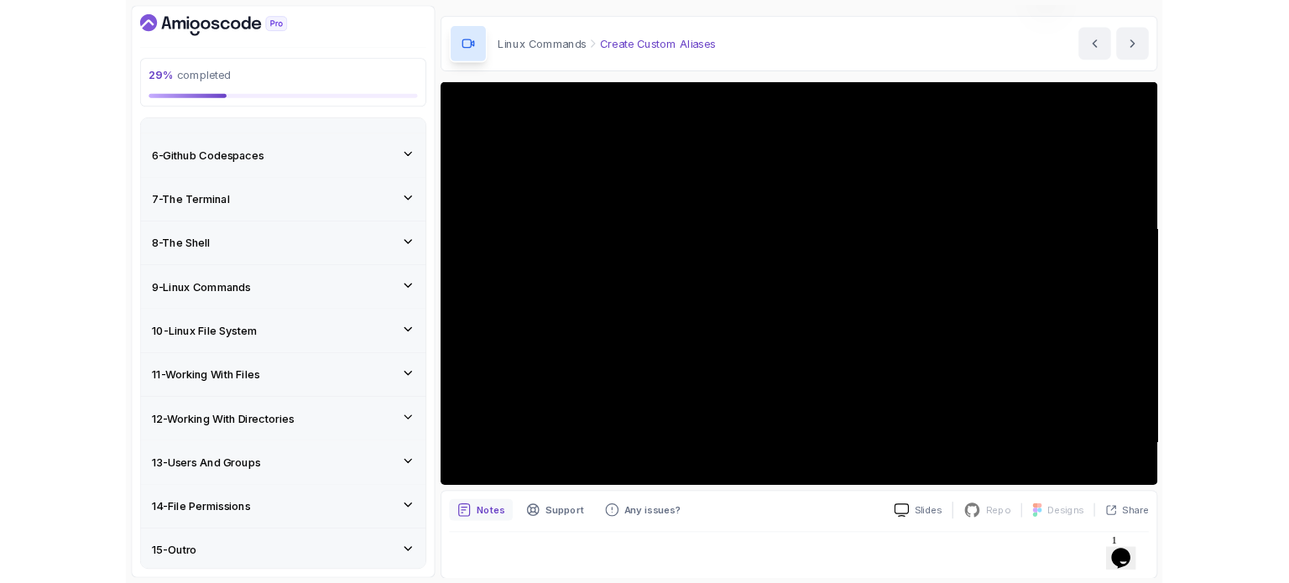
scroll to position [190, 0]
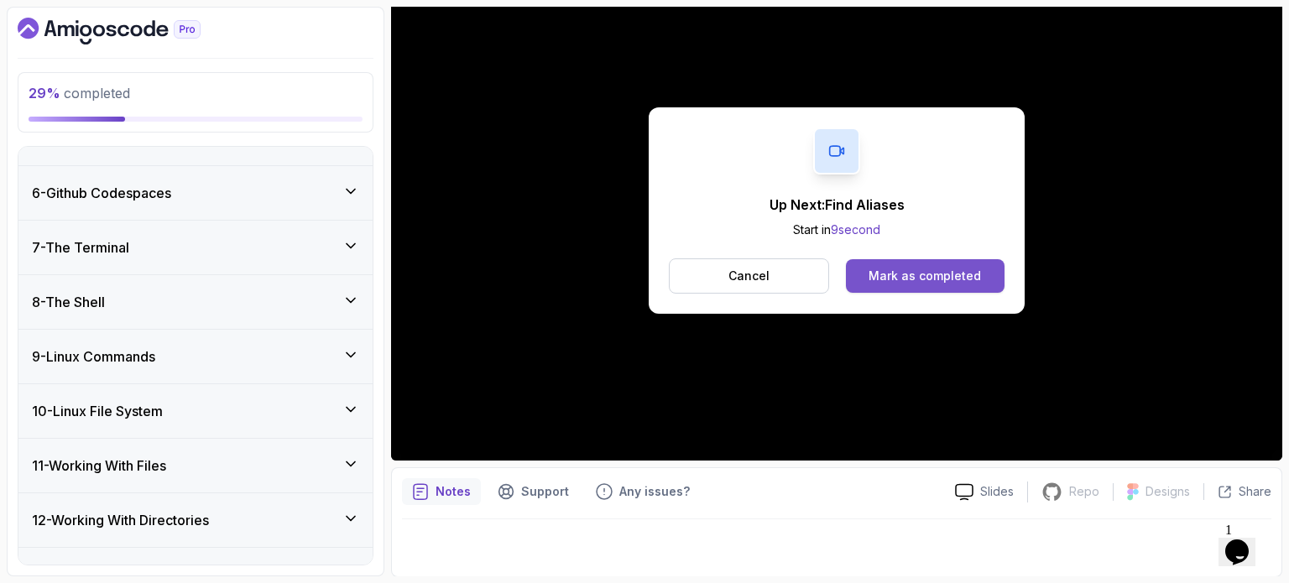
click at [894, 273] on div "Mark as completed" at bounding box center [924, 276] width 112 height 17
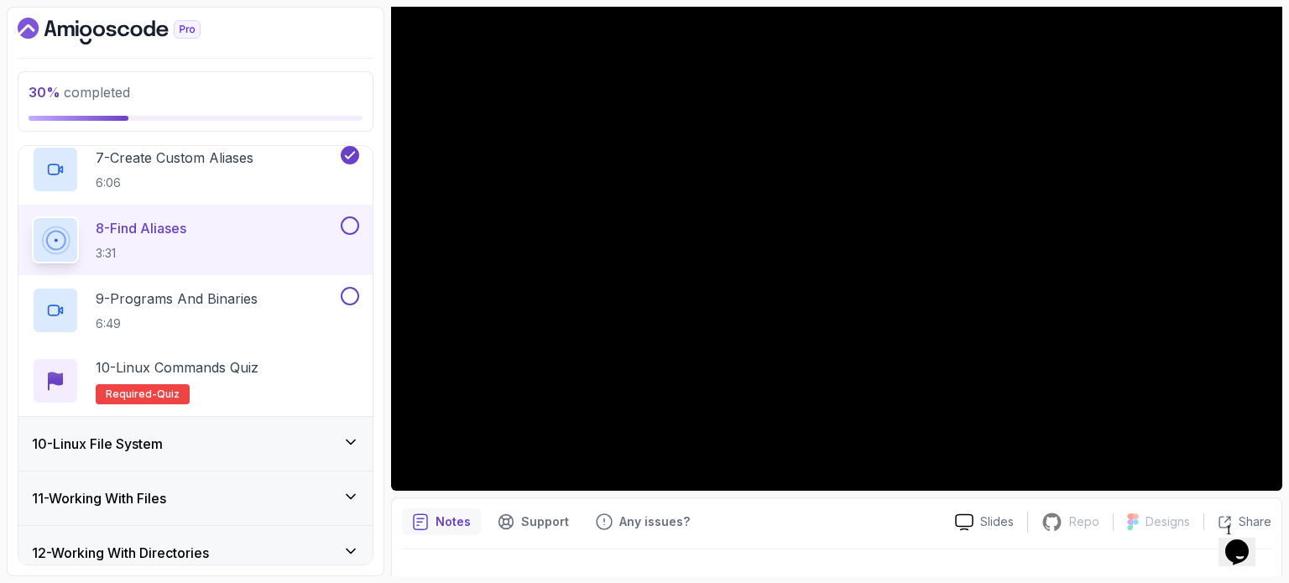
scroll to position [168, 0]
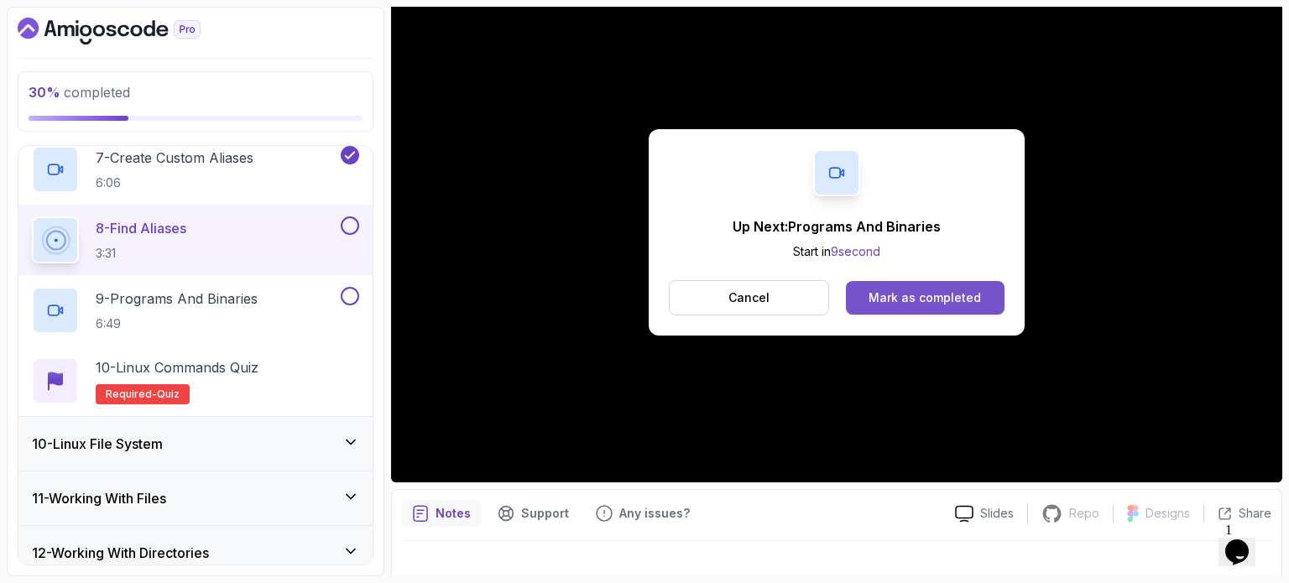
click at [900, 298] on div "Mark as completed" at bounding box center [924, 297] width 112 height 17
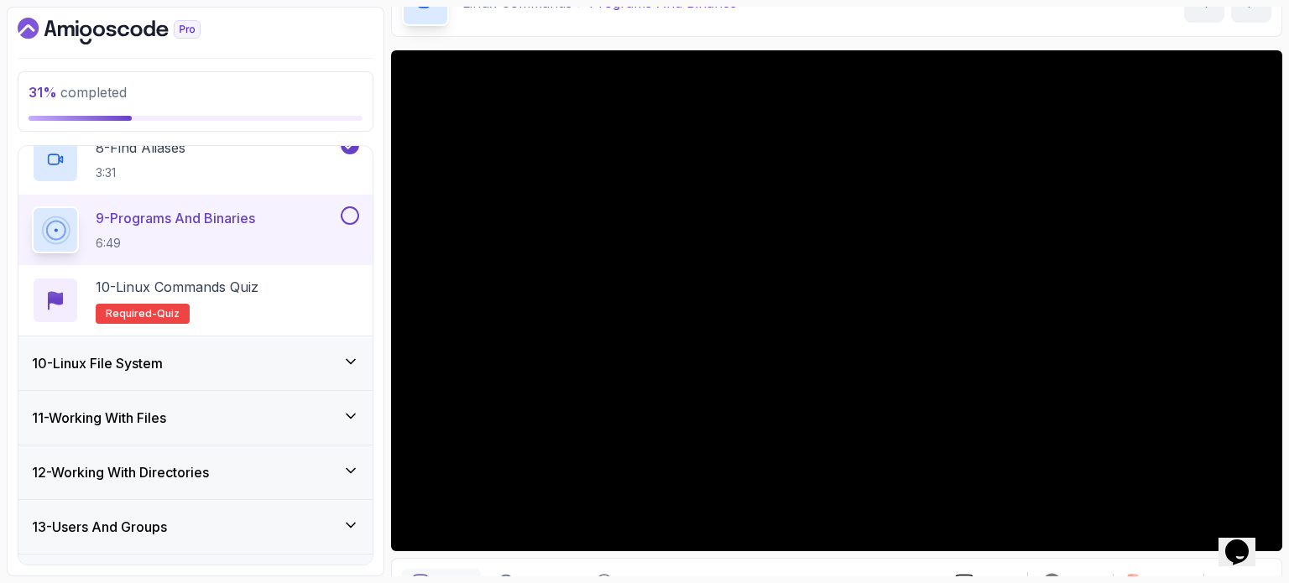
scroll to position [1016, 0]
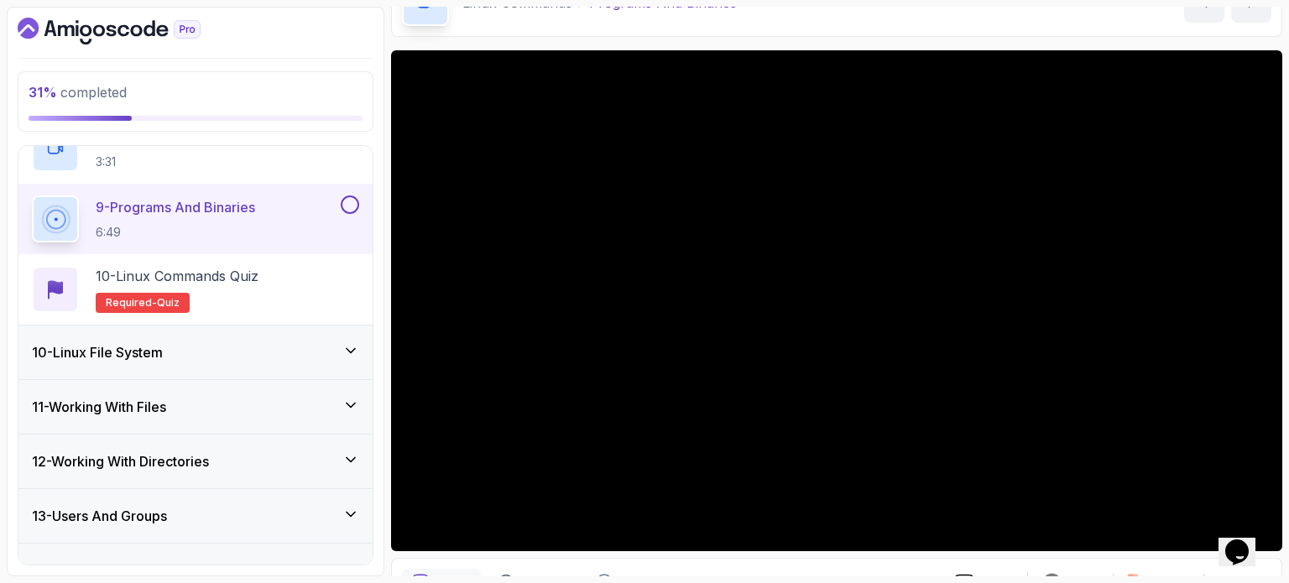
click at [357, 345] on icon at bounding box center [350, 350] width 17 height 17
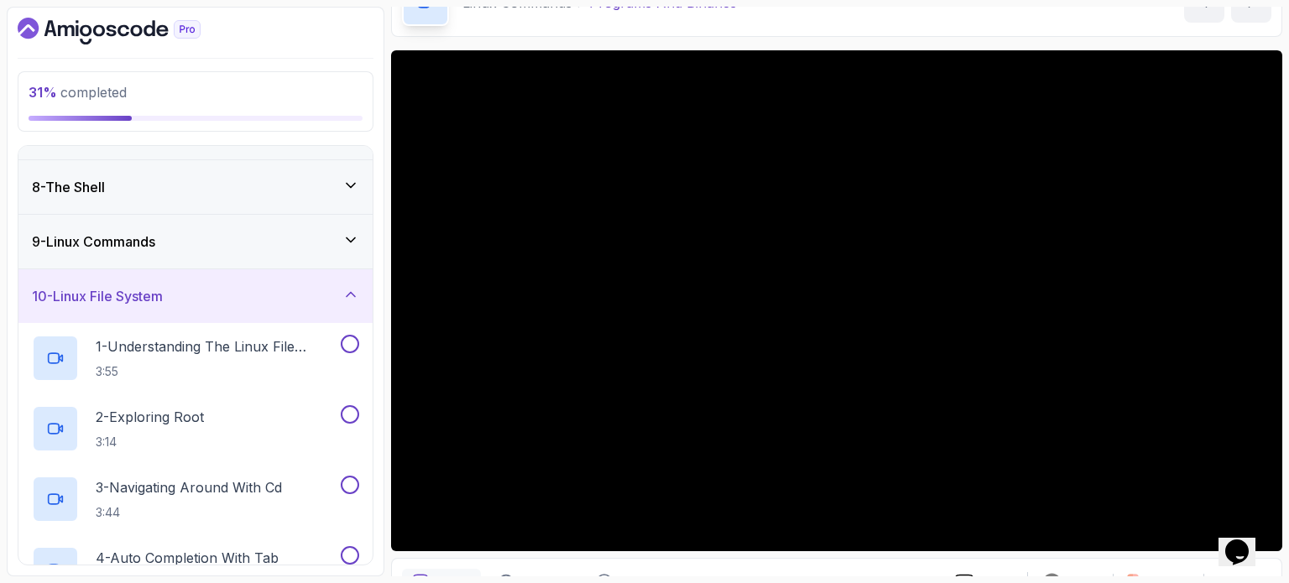
scroll to position [395, 0]
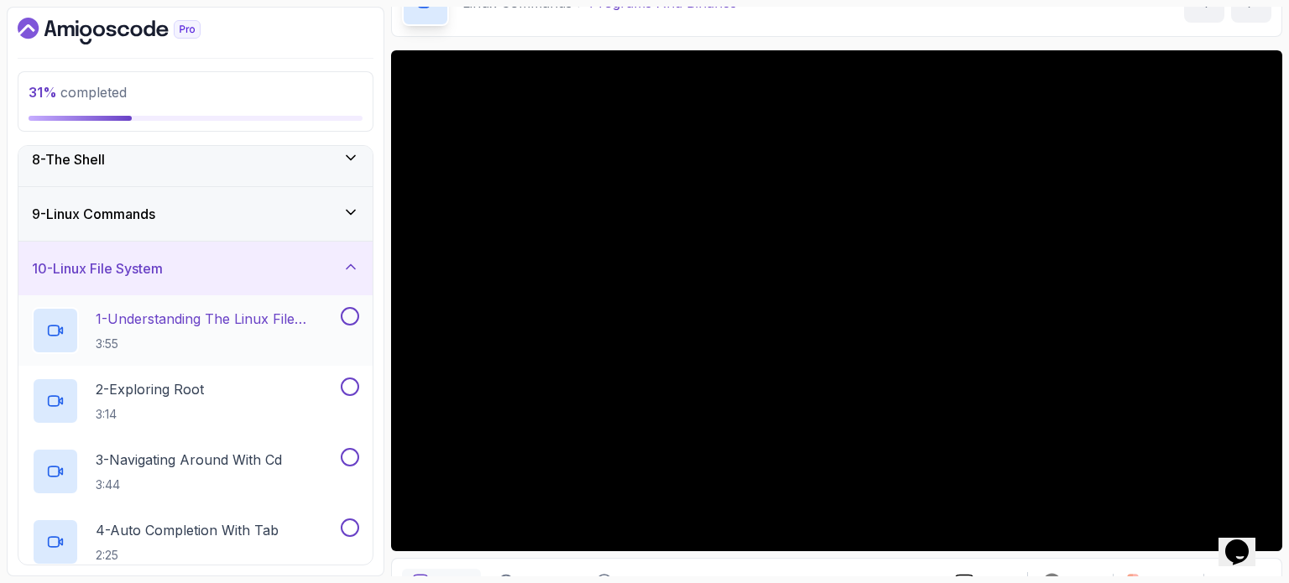
click at [243, 311] on p "1 - Understanding The Linux File System" at bounding box center [217, 319] width 242 height 20
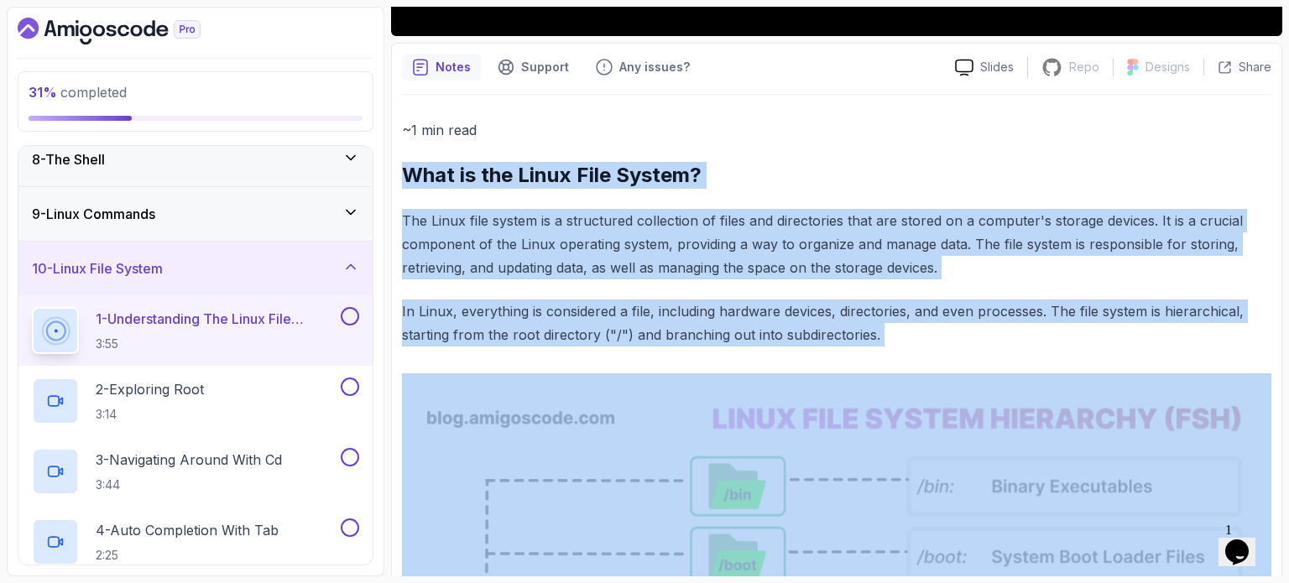
scroll to position [611, 0]
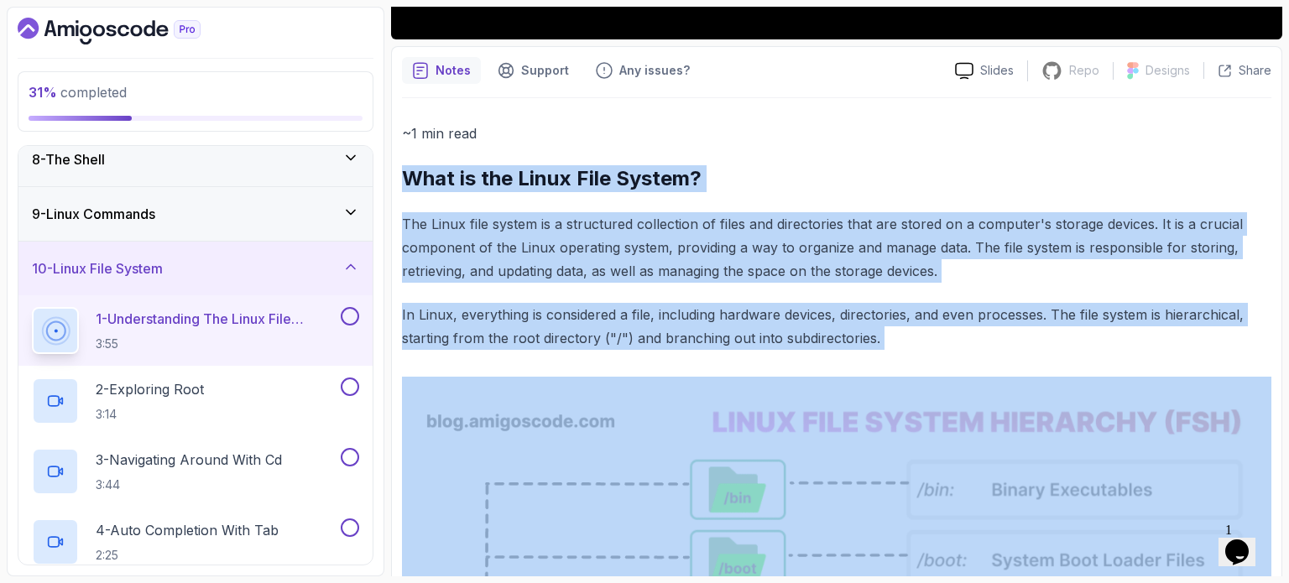
drag, startPoint x: 451, startPoint y: 220, endPoint x: 906, endPoint y: 352, distance: 474.3
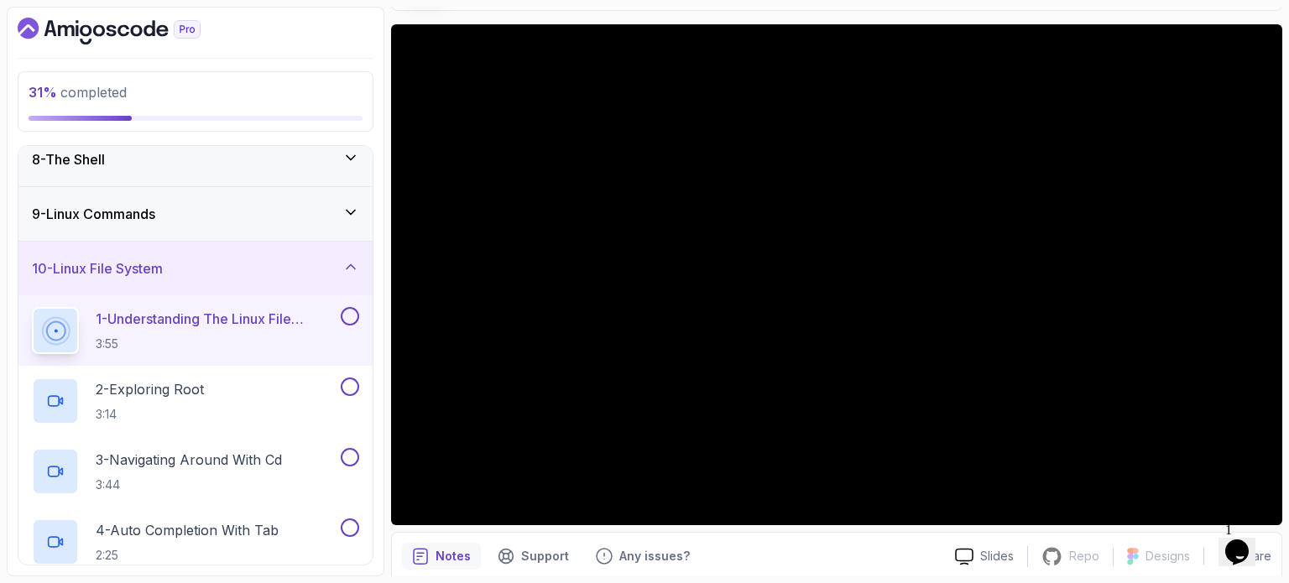
scroll to position [107, 0]
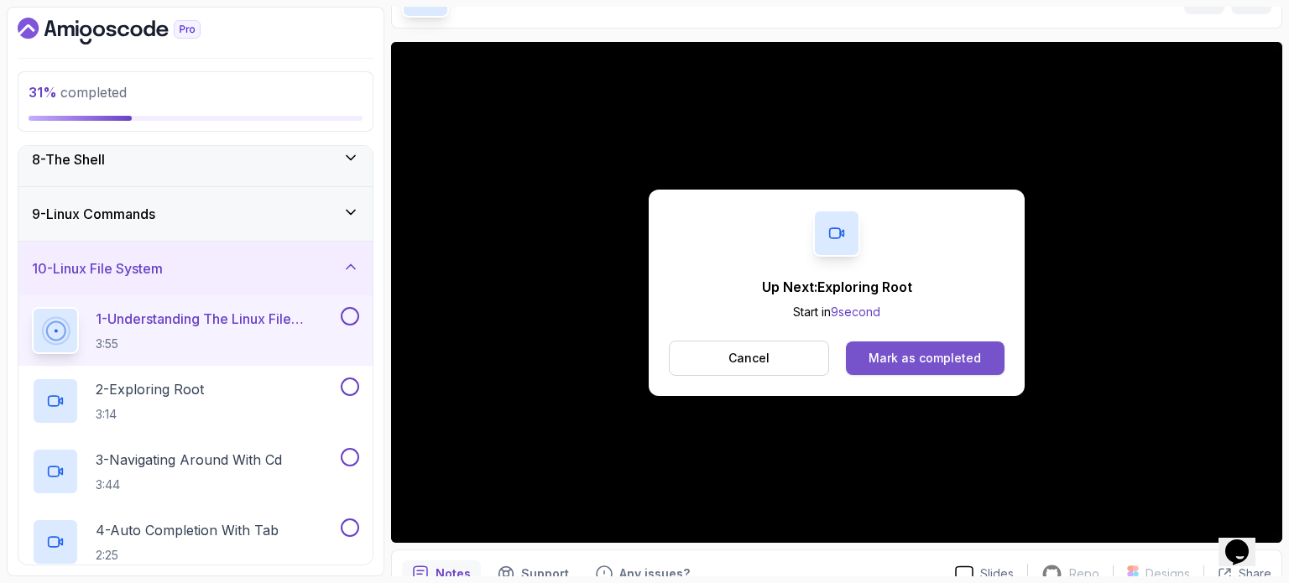
click at [897, 355] on div "Mark as completed" at bounding box center [924, 358] width 112 height 17
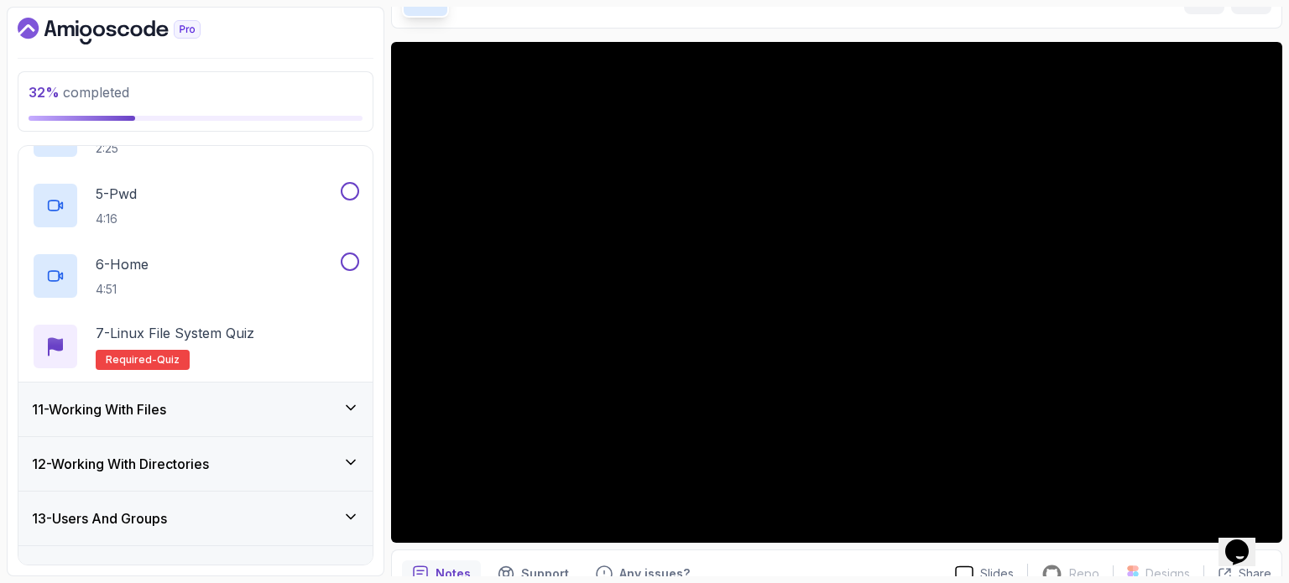
scroll to position [889, 0]
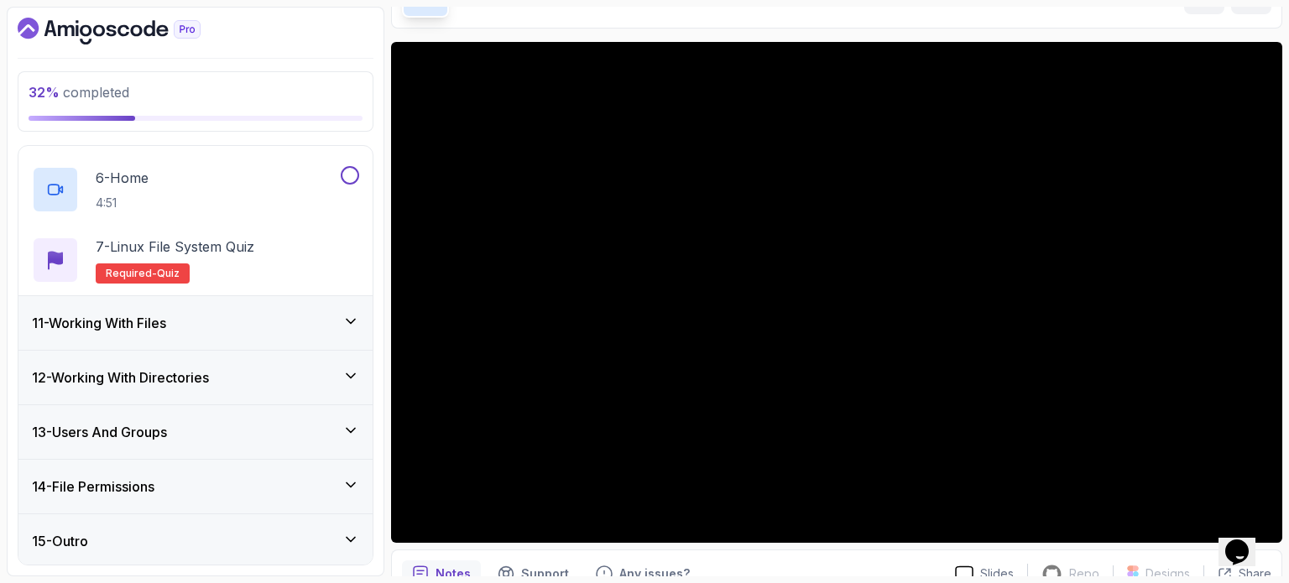
click at [258, 374] on div "12 - Working With Directories" at bounding box center [195, 378] width 327 height 20
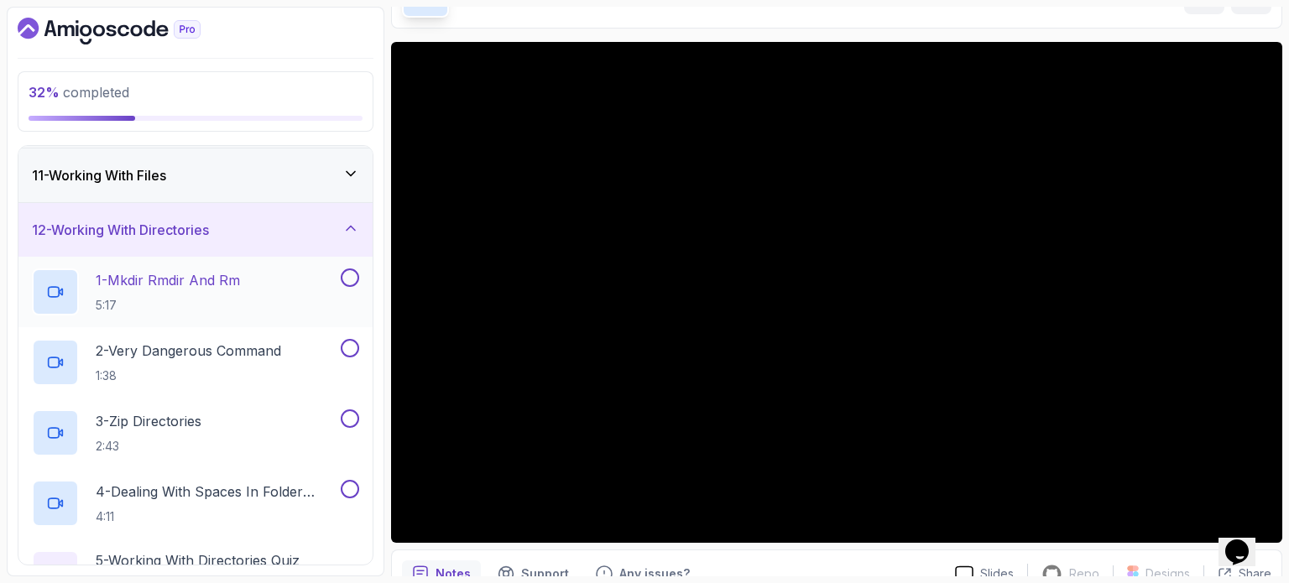
scroll to position [496, 0]
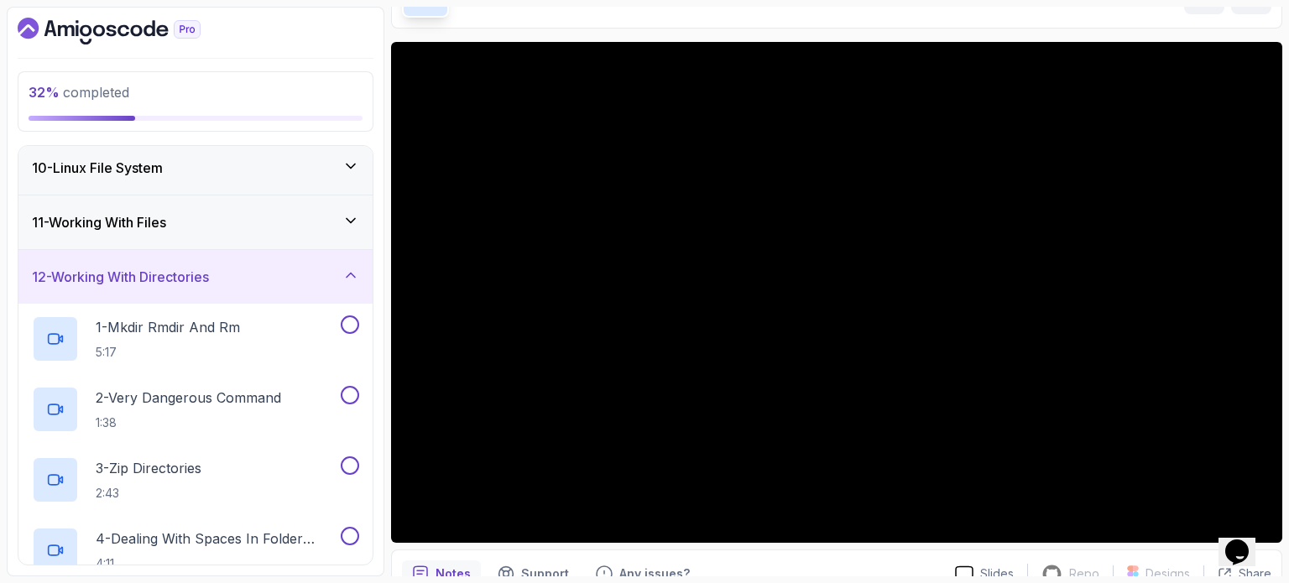
click at [279, 288] on div "12 - Working With Directories" at bounding box center [195, 277] width 354 height 54
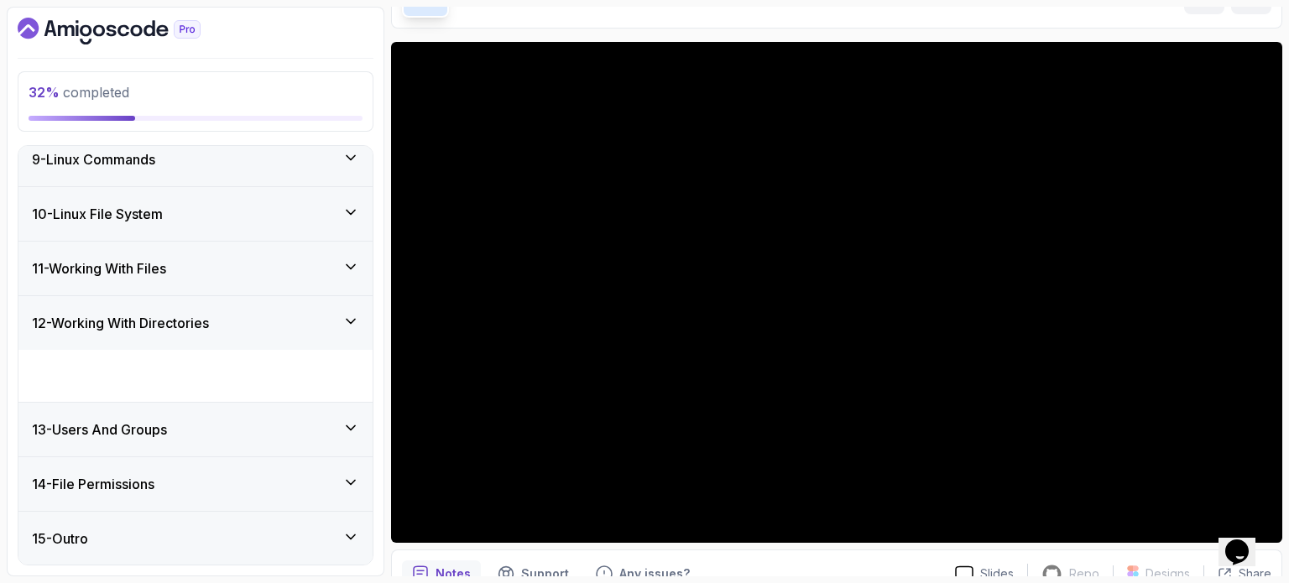
scroll to position [395, 0]
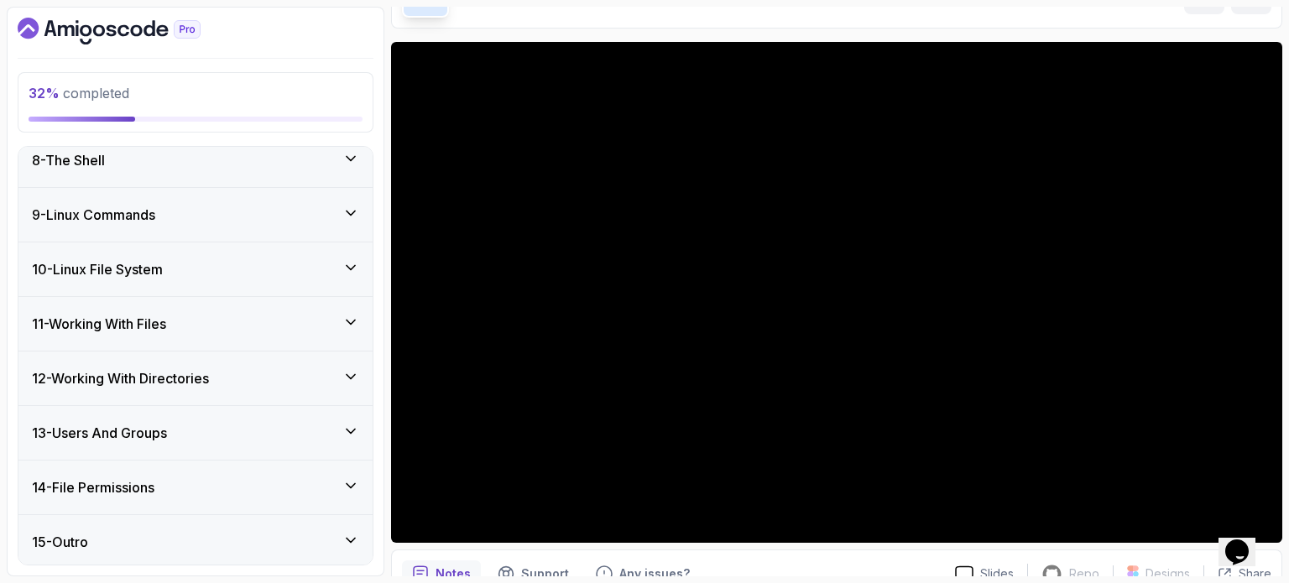
click at [253, 315] on div "11 - Working With Files" at bounding box center [195, 324] width 327 height 20
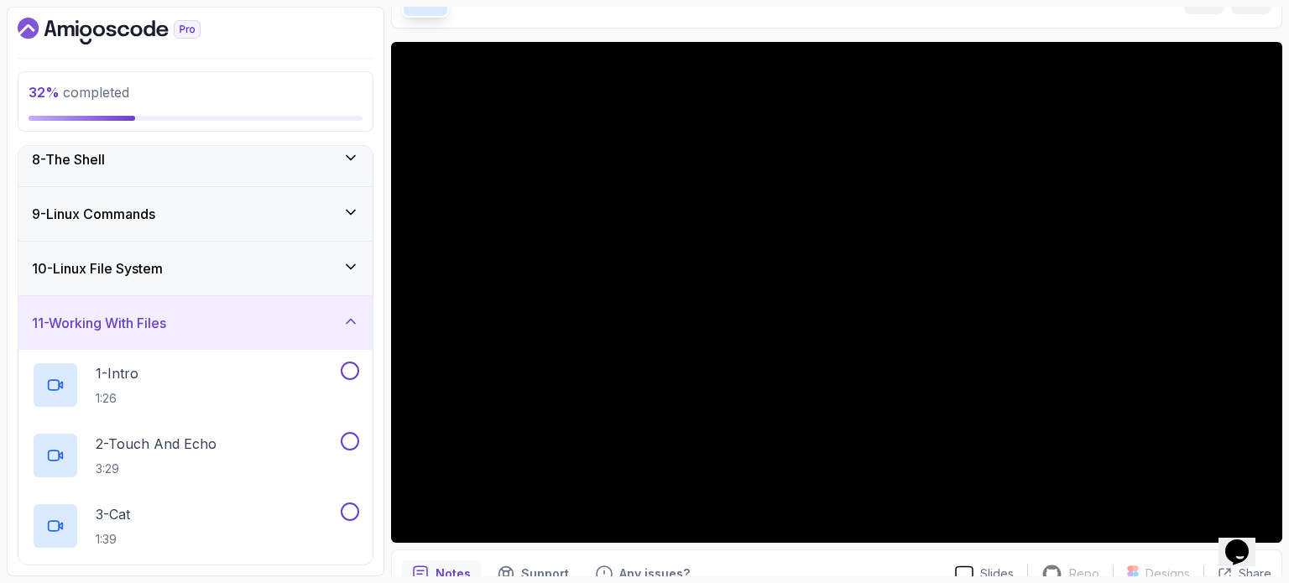
click at [253, 313] on div "11 - Working With Files" at bounding box center [195, 323] width 327 height 20
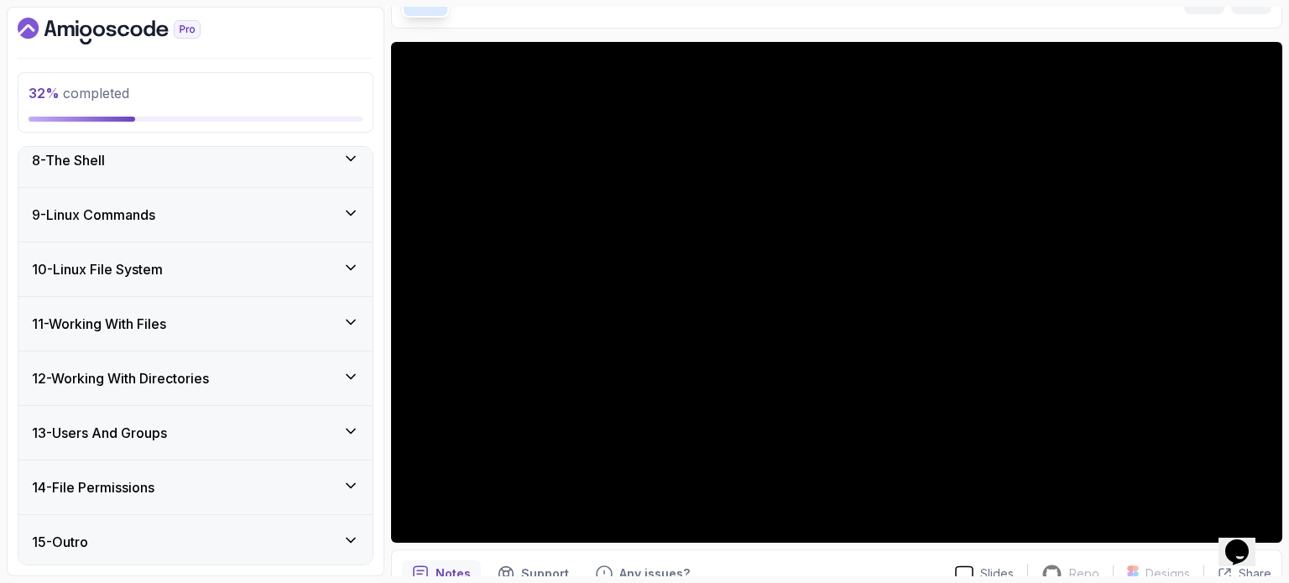
click at [192, 429] on div "13 - Users And Groups" at bounding box center [195, 433] width 327 height 20
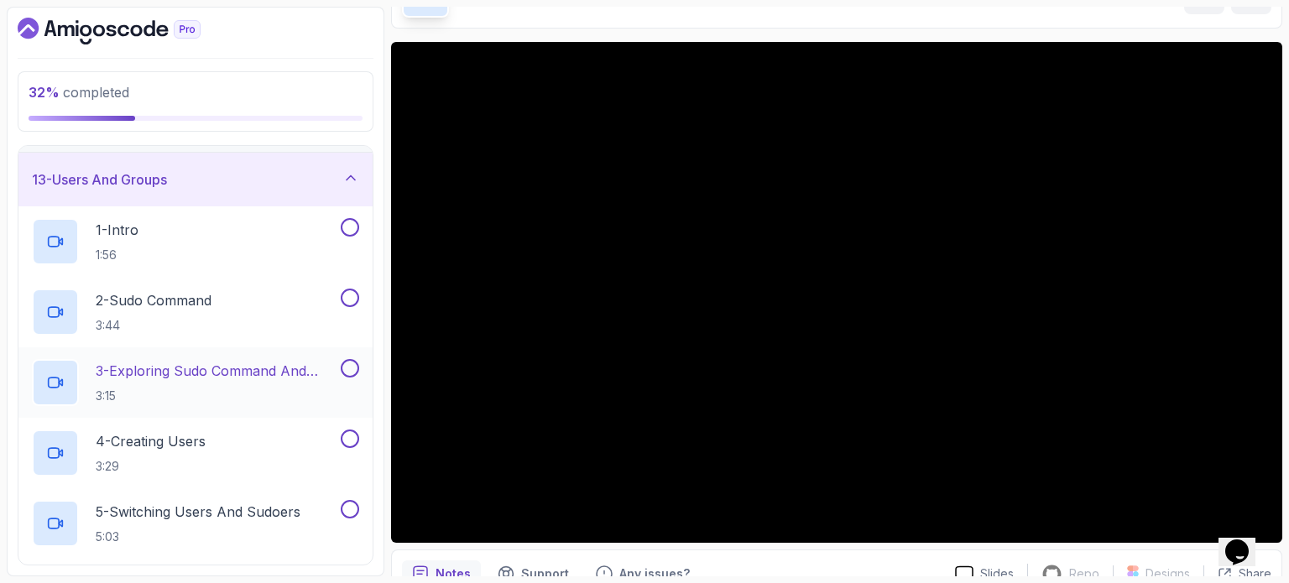
scroll to position [647, 0]
click at [240, 180] on div "13 - Users And Groups" at bounding box center [195, 180] width 327 height 20
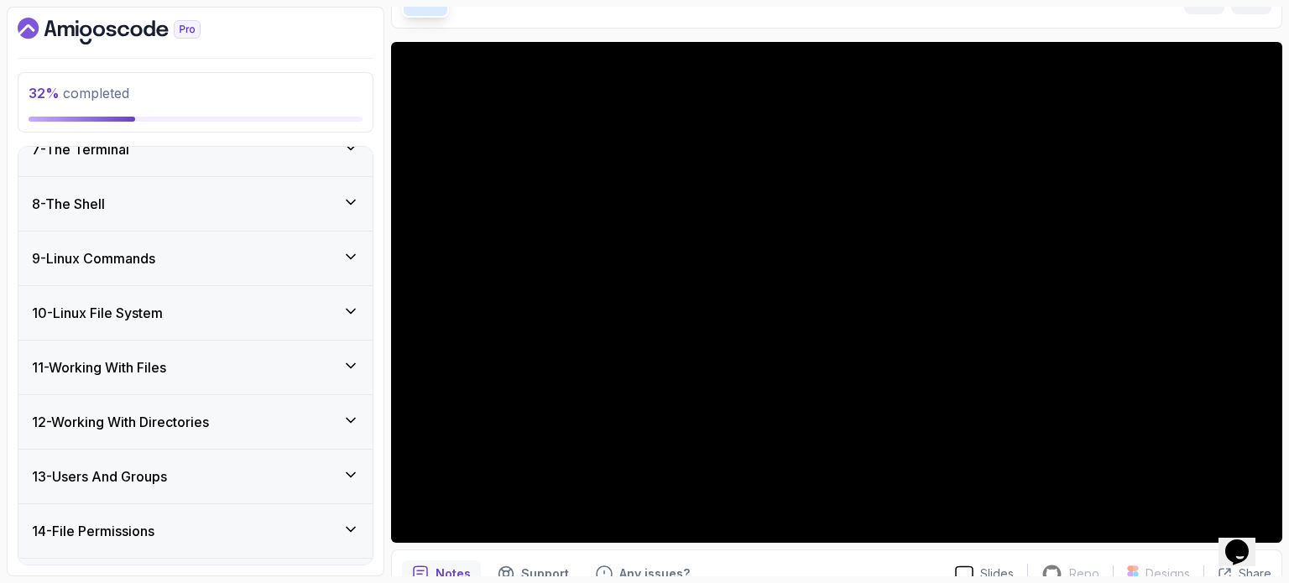
scroll to position [395, 0]
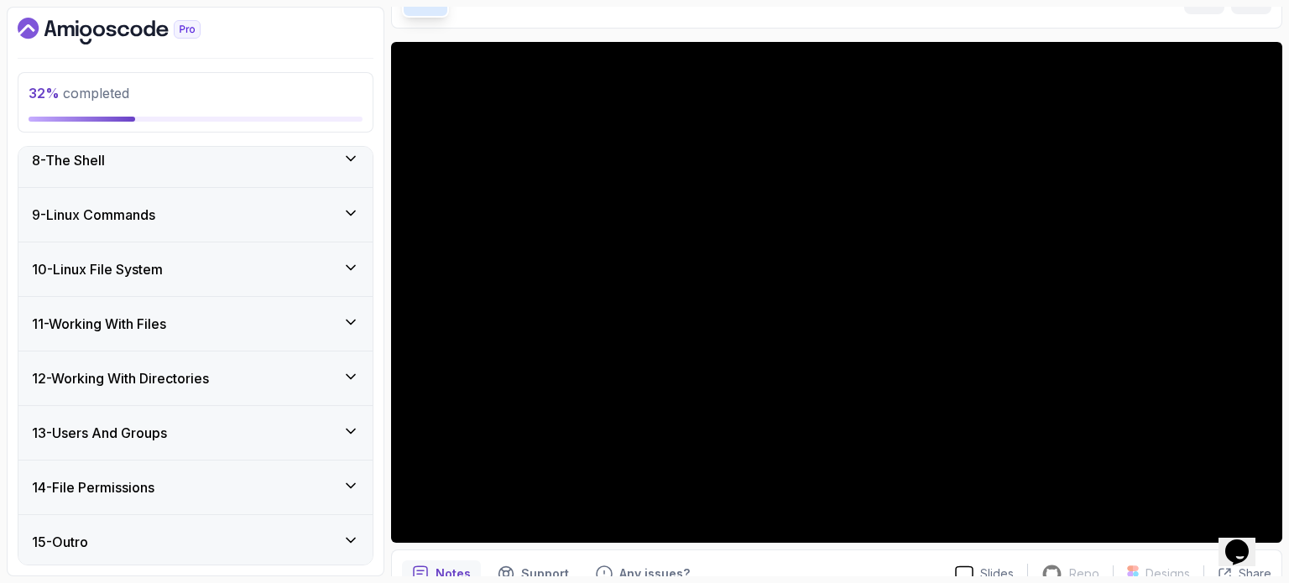
click at [275, 265] on div "10 - Linux File System" at bounding box center [195, 269] width 327 height 20
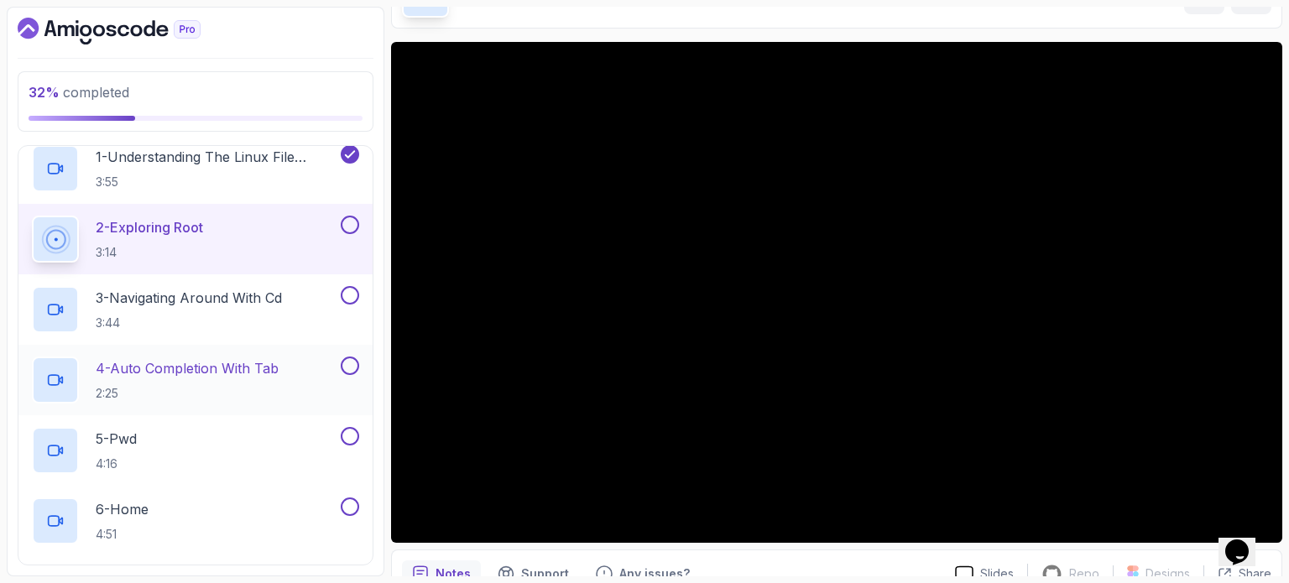
scroll to position [545, 0]
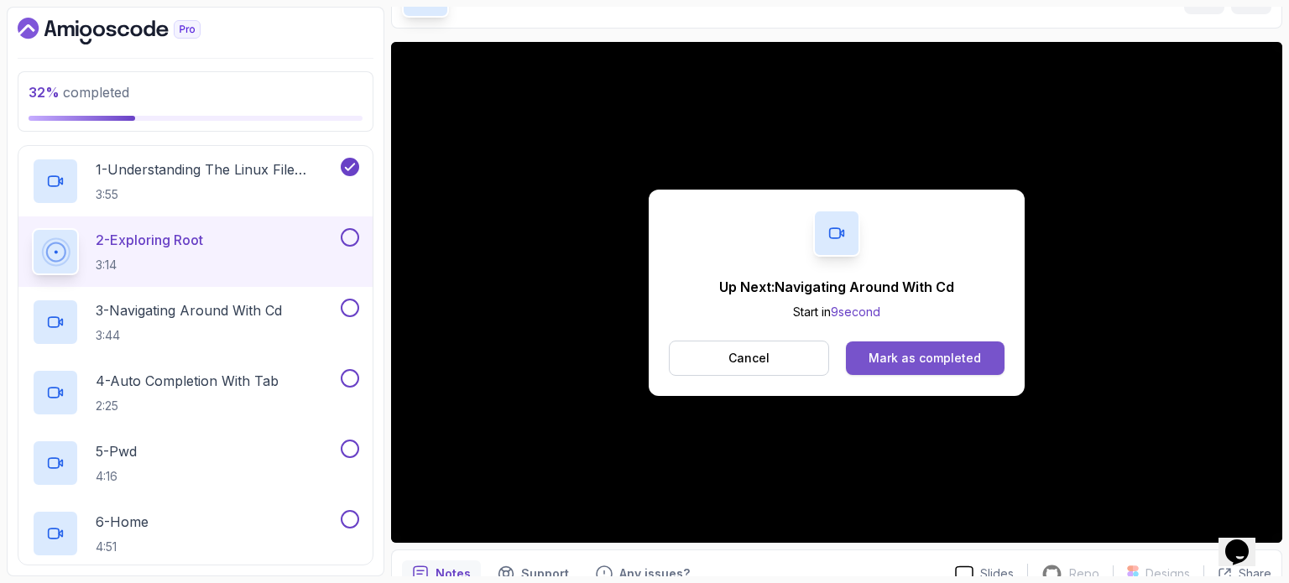
click at [929, 360] on div "Mark as completed" at bounding box center [924, 358] width 112 height 17
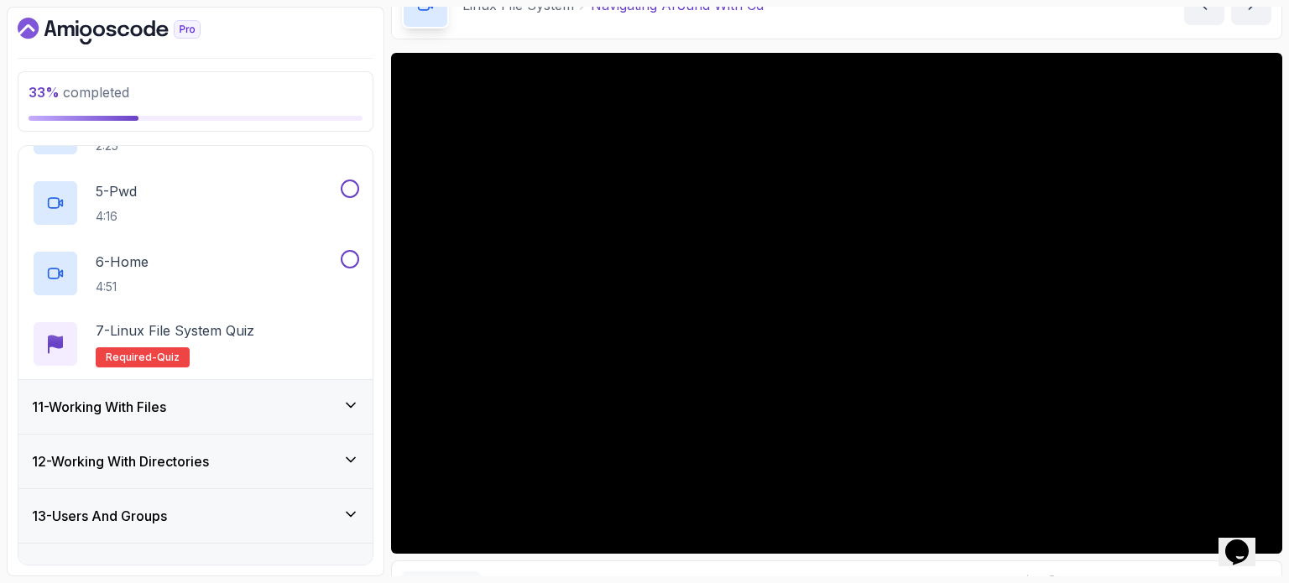
scroll to position [889, 0]
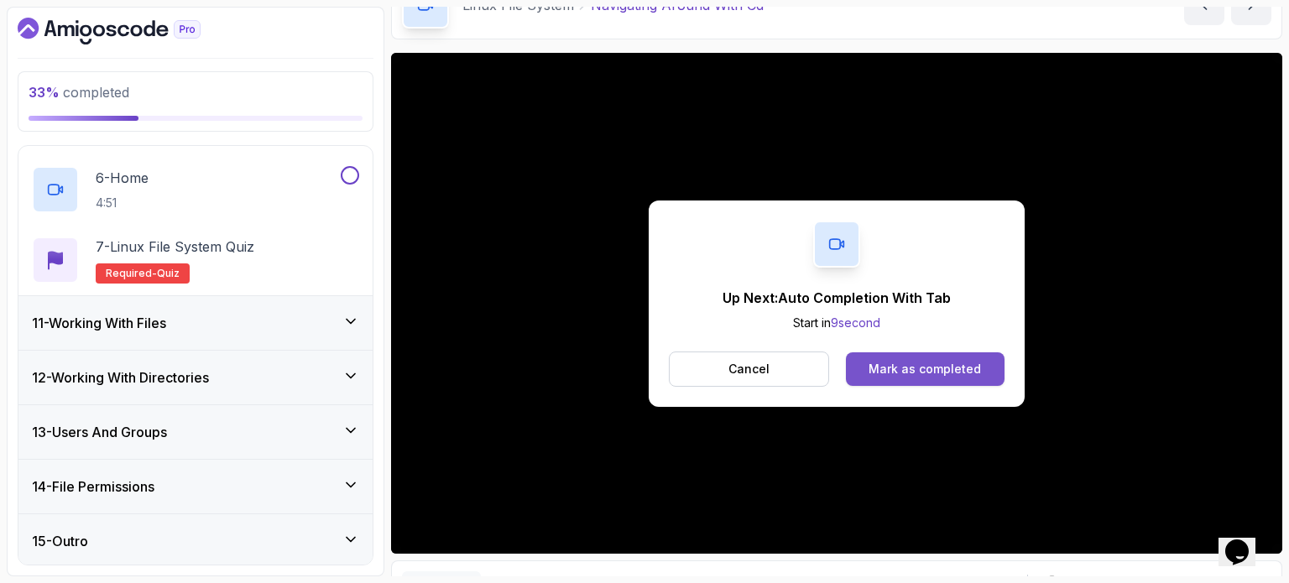
click at [923, 365] on div "Mark as completed" at bounding box center [924, 369] width 112 height 17
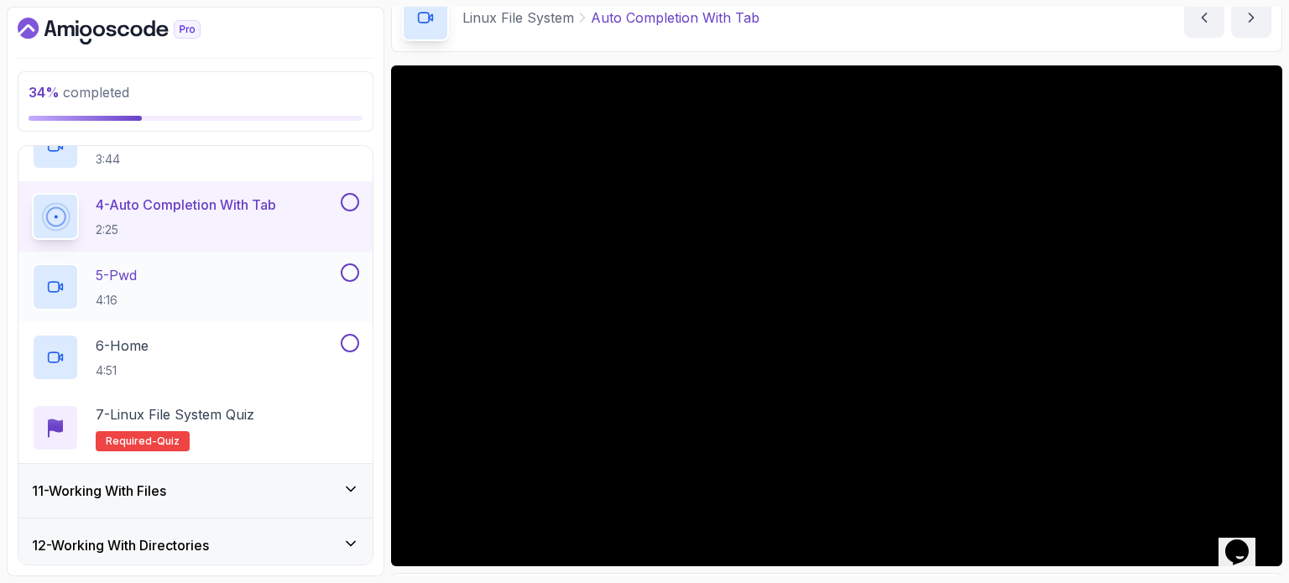
scroll to position [889, 0]
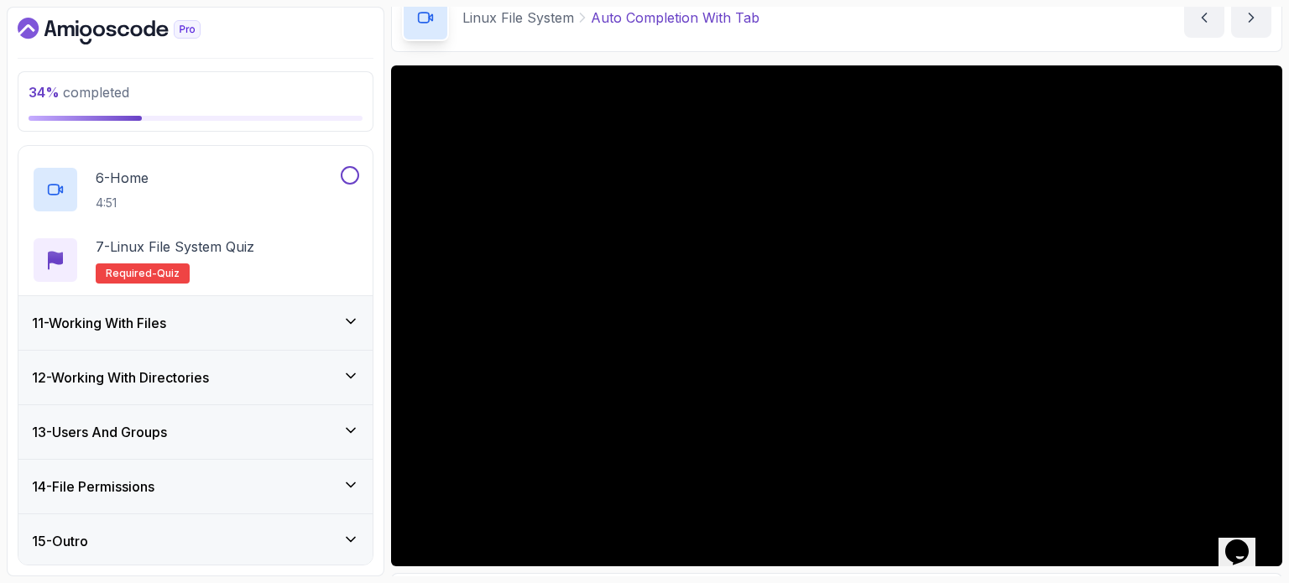
click at [290, 325] on div "11 - Working With Files" at bounding box center [195, 323] width 327 height 20
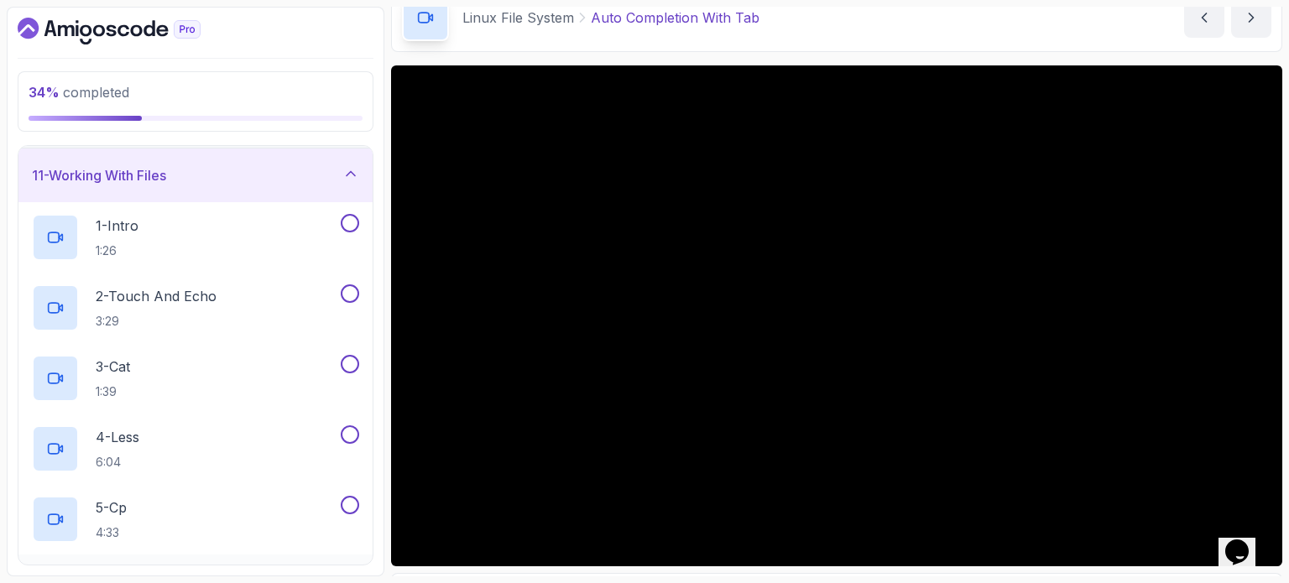
scroll to position [442, 0]
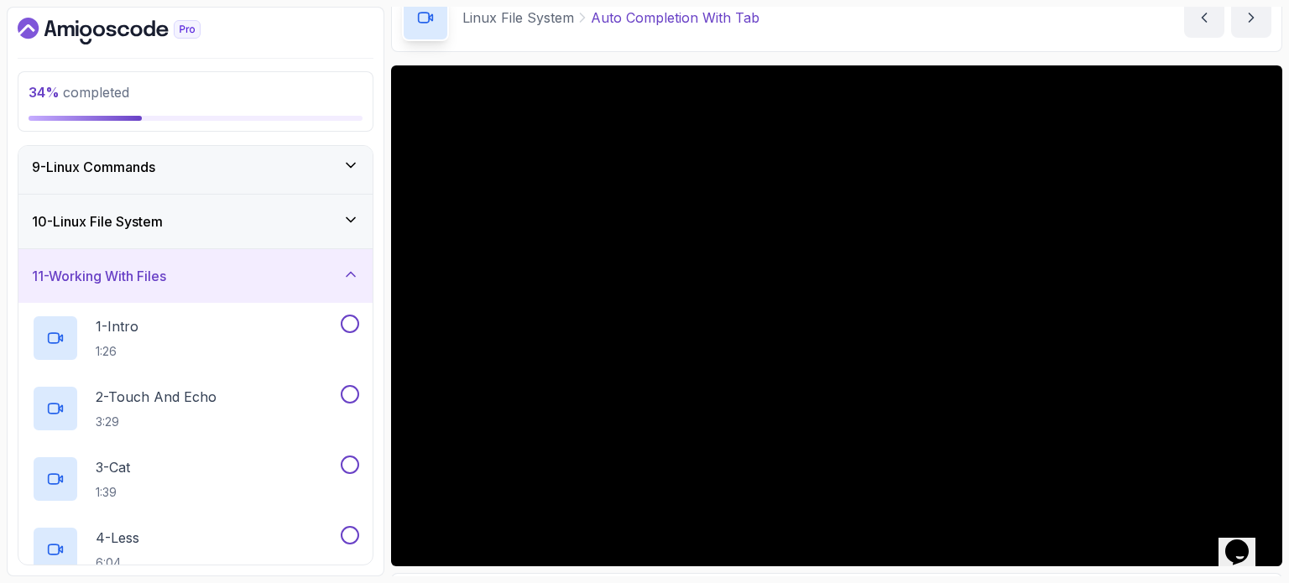
click at [289, 268] on div "11 - Working With Files" at bounding box center [195, 276] width 327 height 20
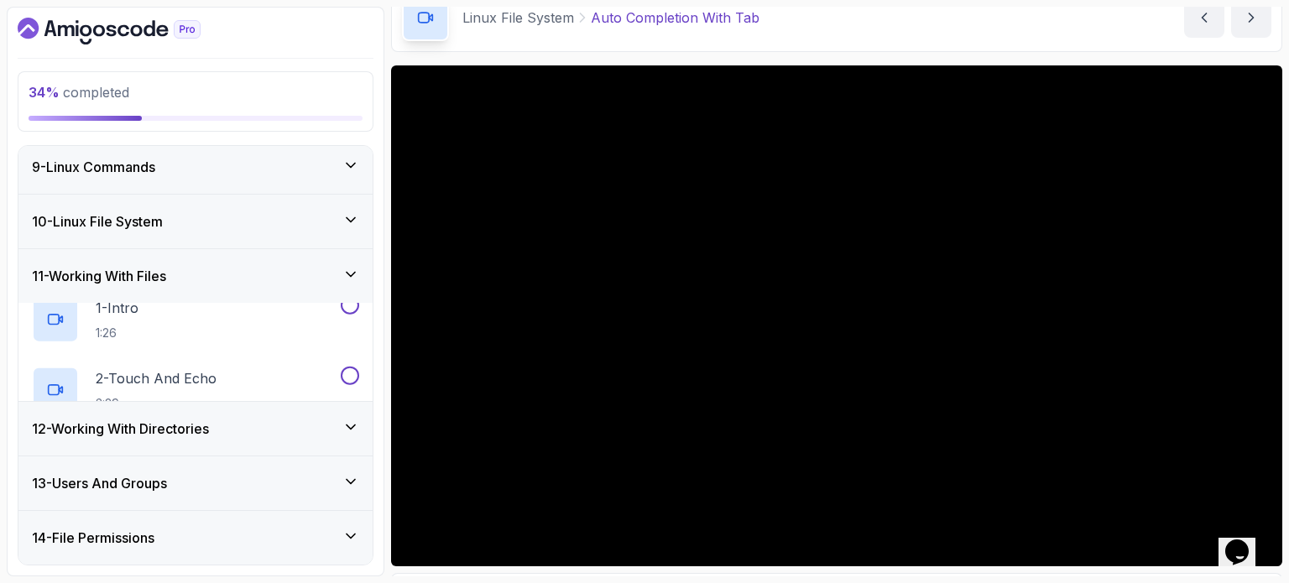
scroll to position [395, 0]
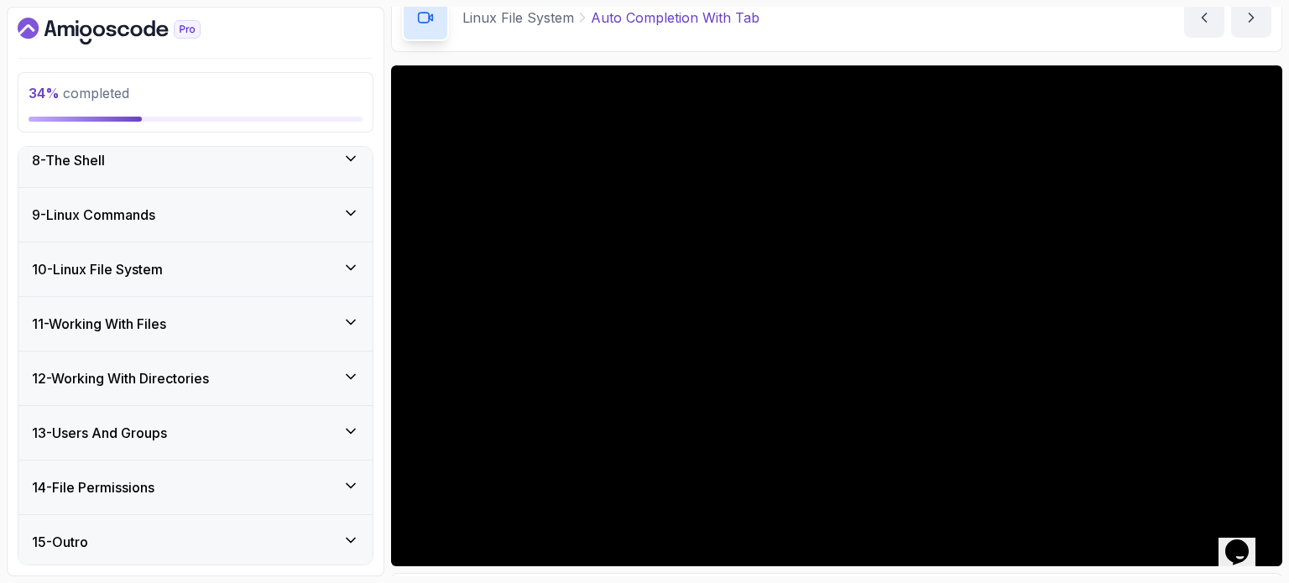
click at [209, 368] on h3 "12 - Working With Directories" at bounding box center [120, 378] width 177 height 20
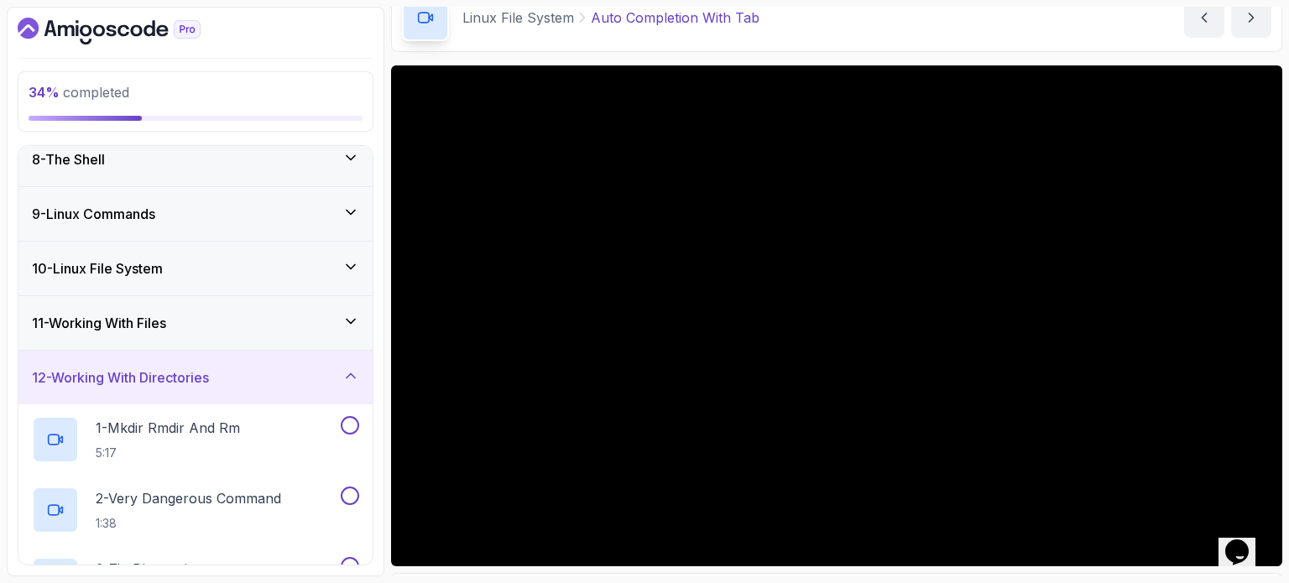
click at [209, 369] on h3 "12 - Working With Directories" at bounding box center [120, 378] width 177 height 20
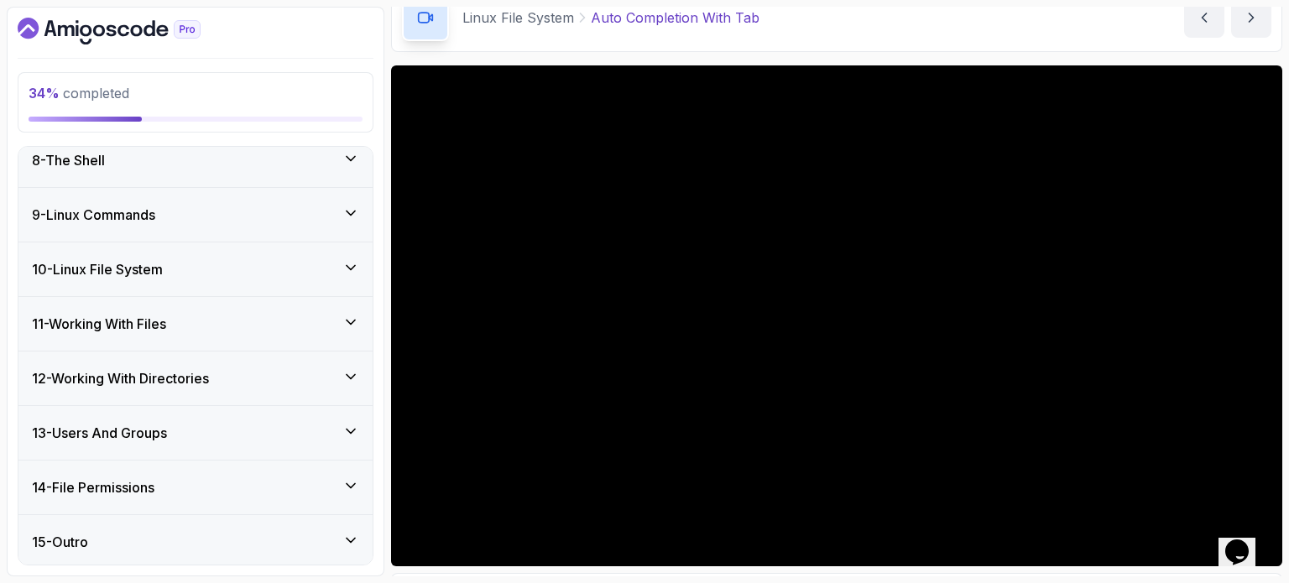
click at [188, 540] on div "15 - Outro" at bounding box center [195, 542] width 327 height 20
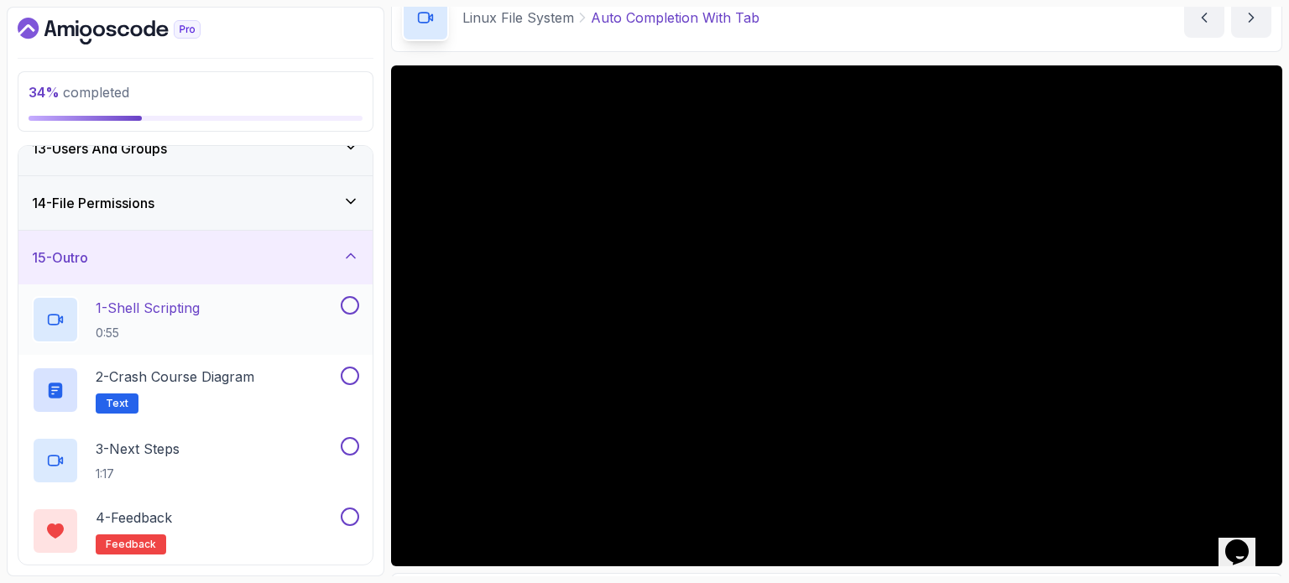
scroll to position [580, 0]
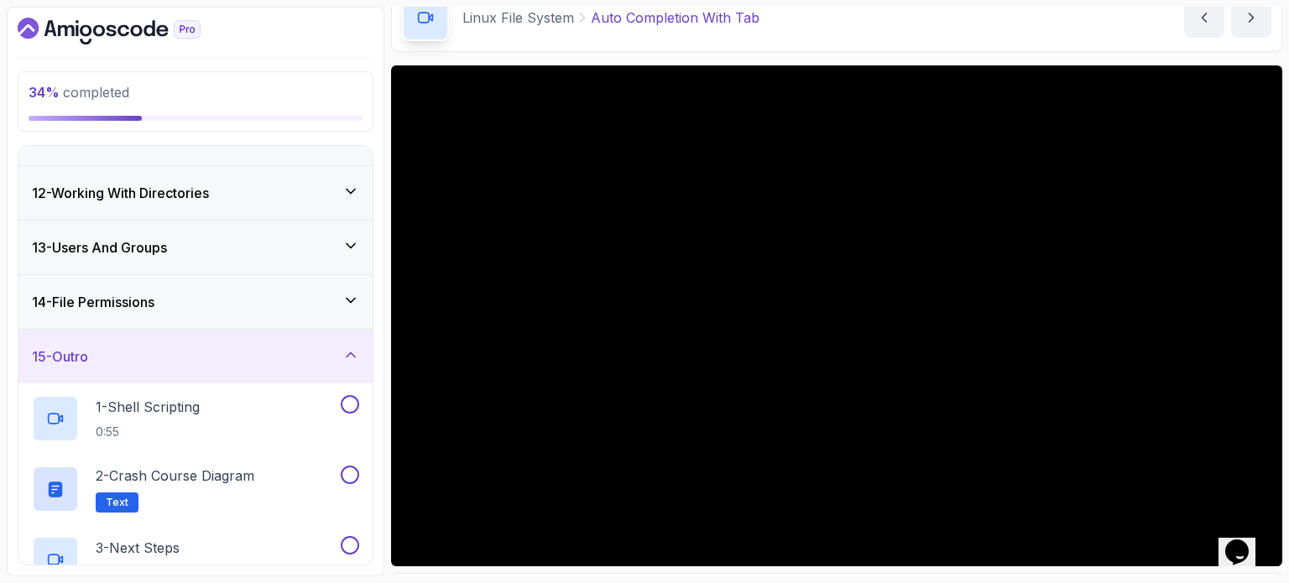
click at [272, 351] on div "15 - Outro" at bounding box center [195, 357] width 327 height 20
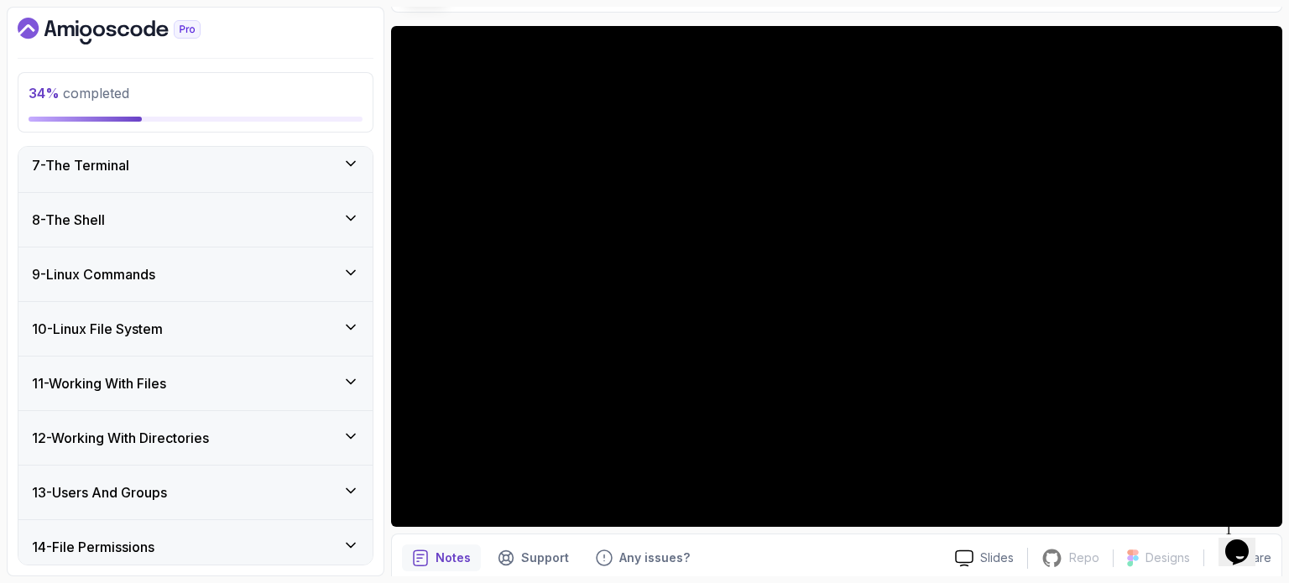
scroll to position [106, 0]
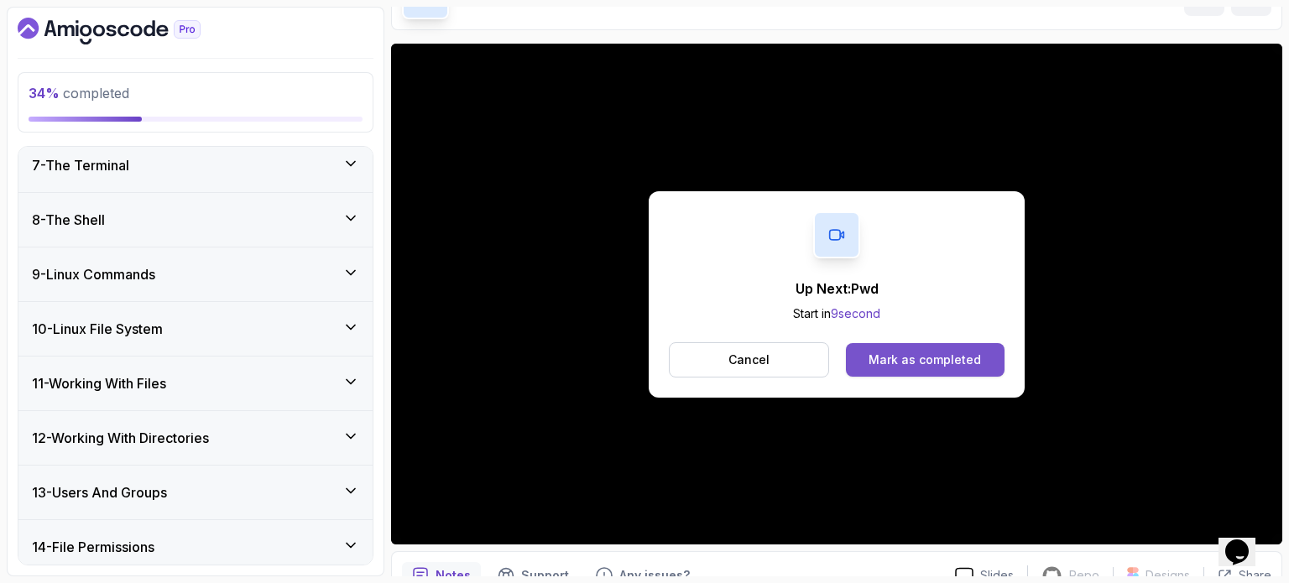
click at [952, 356] on div "Mark as completed" at bounding box center [924, 360] width 112 height 17
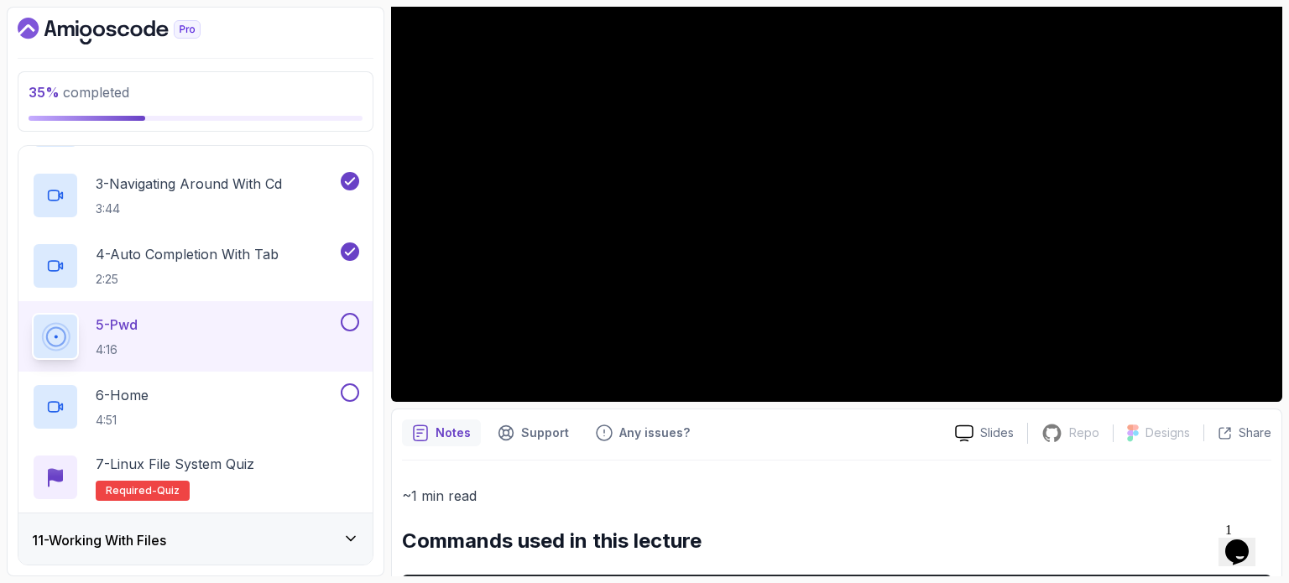
scroll to position [203, 0]
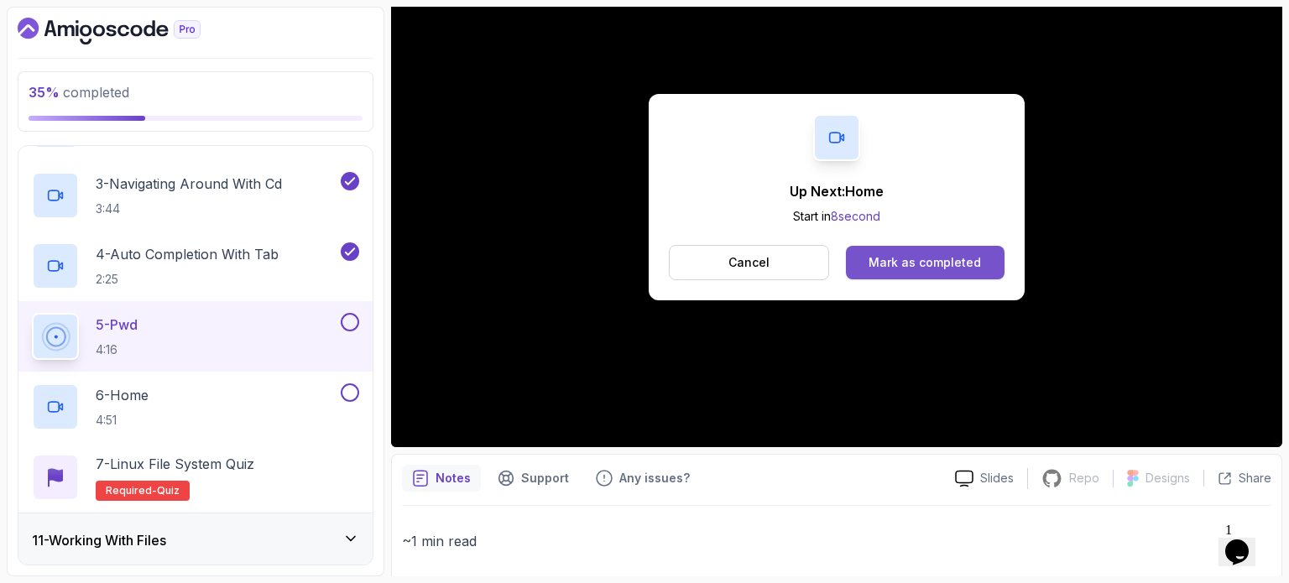
click at [879, 254] on div "Mark as completed" at bounding box center [924, 262] width 112 height 17
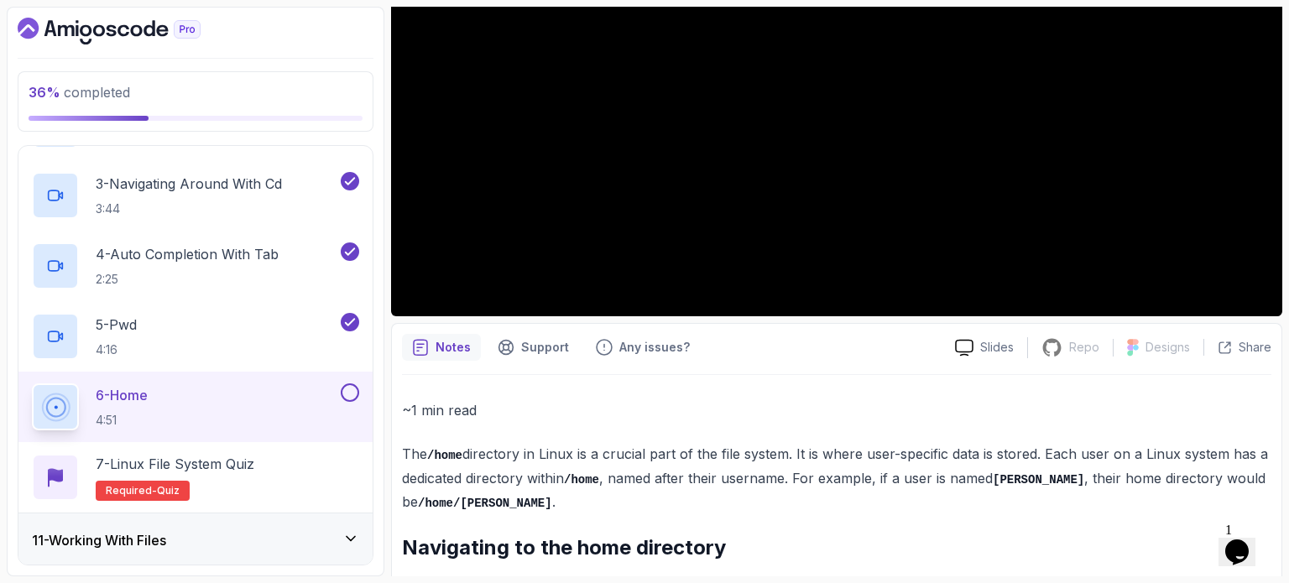
scroll to position [889, 0]
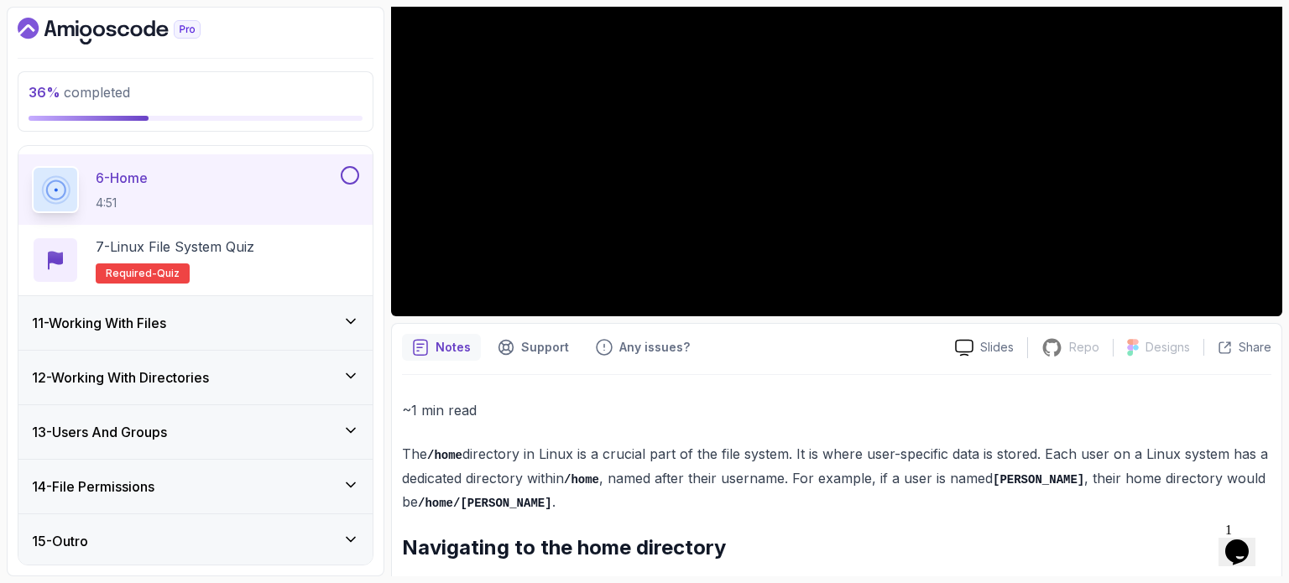
click at [211, 314] on div "11 - Working With Files" at bounding box center [195, 323] width 327 height 20
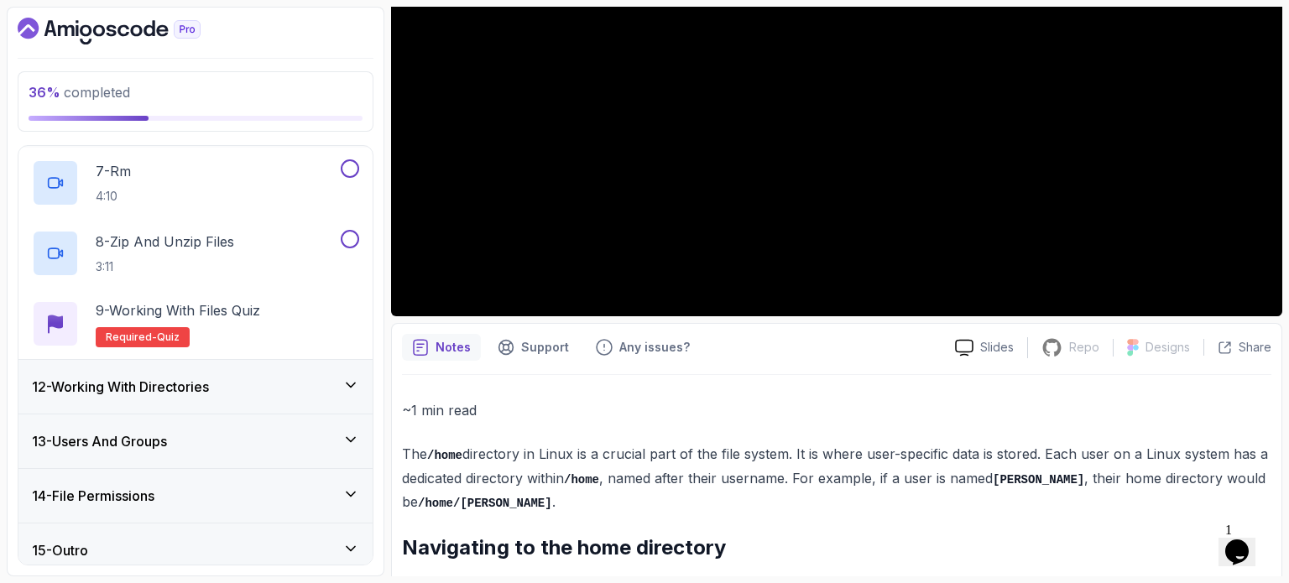
scroll to position [1030, 0]
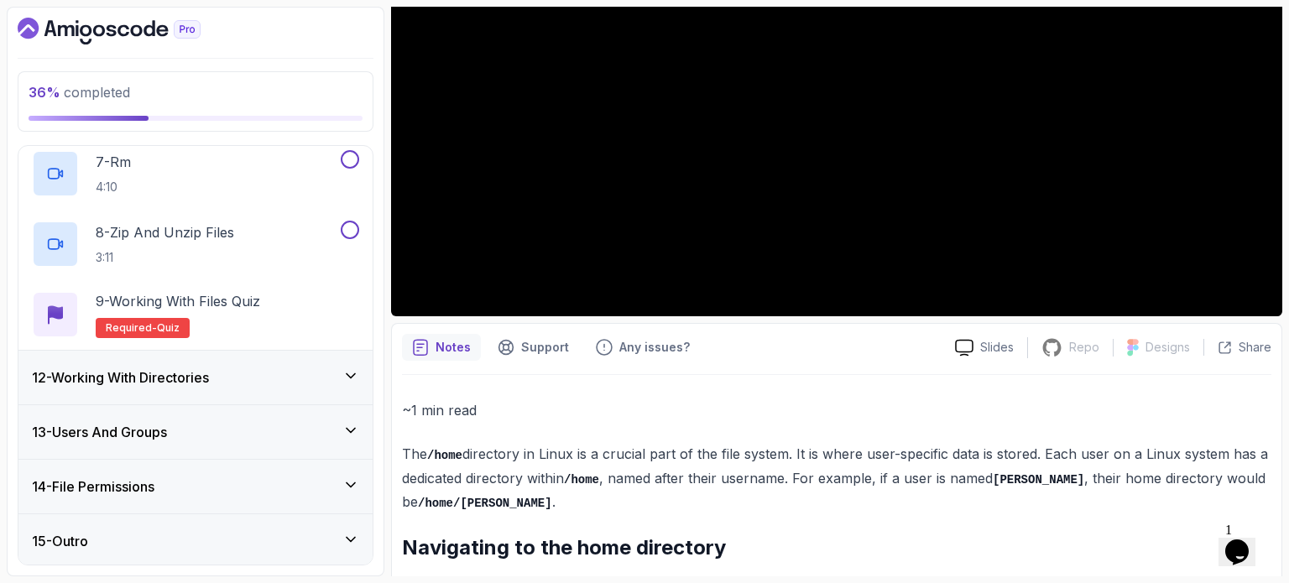
click at [164, 496] on div "14 - File Permissions" at bounding box center [195, 487] width 354 height 54
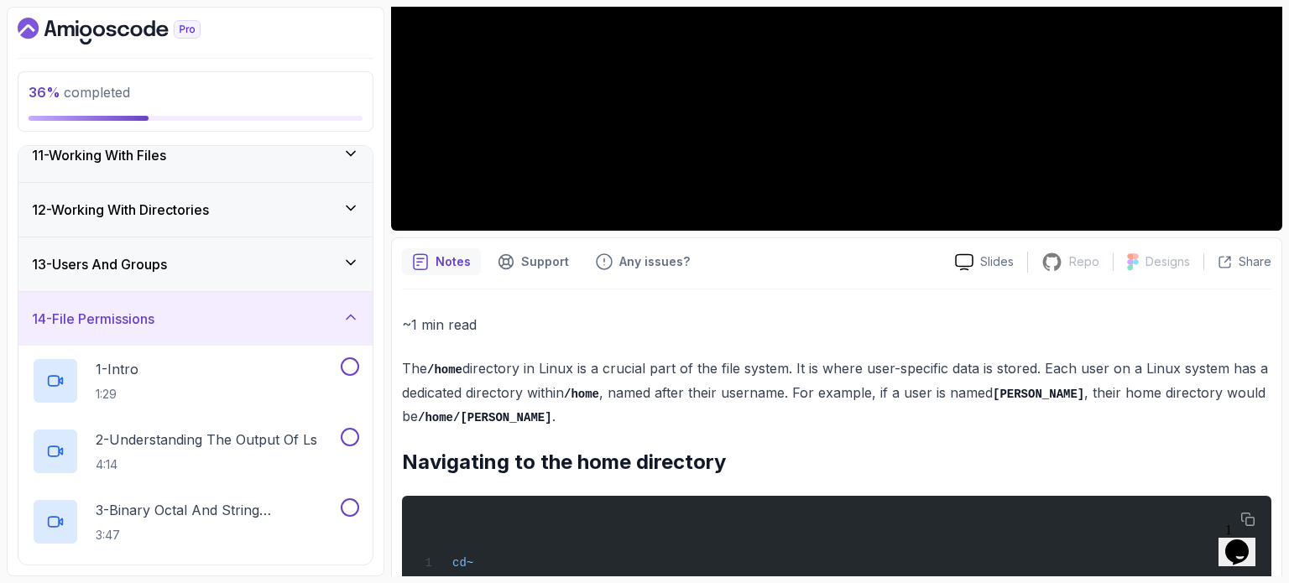
scroll to position [502, 0]
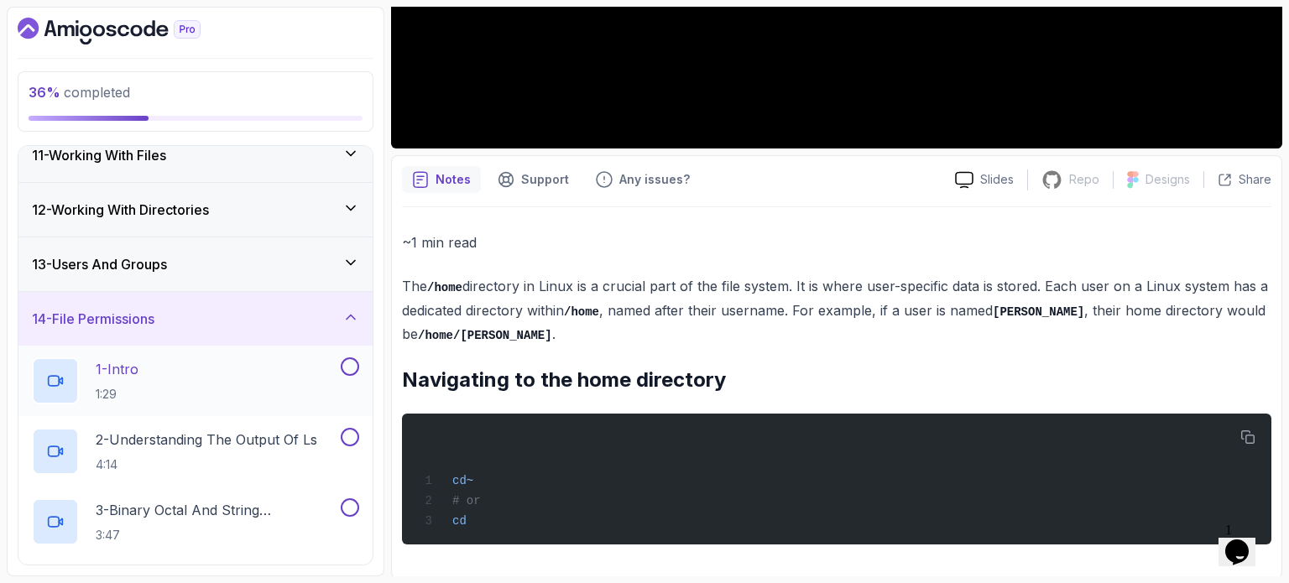
click at [136, 368] on p "1 - Intro" at bounding box center [117, 369] width 43 height 20
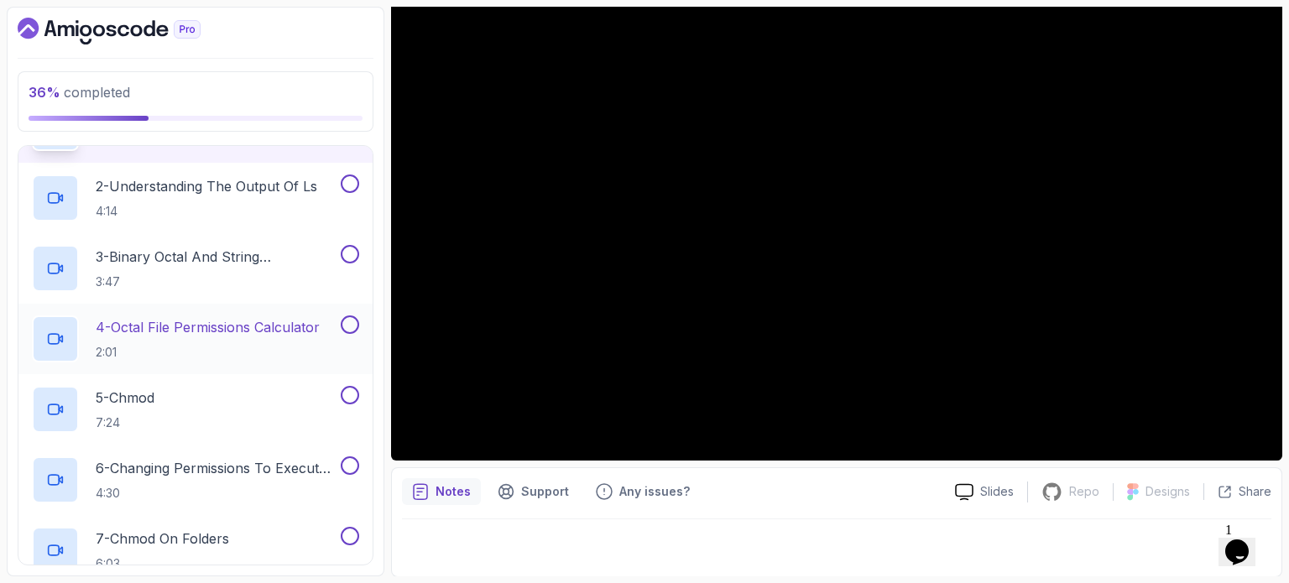
scroll to position [808, 0]
